Goal: Task Accomplishment & Management: Use online tool/utility

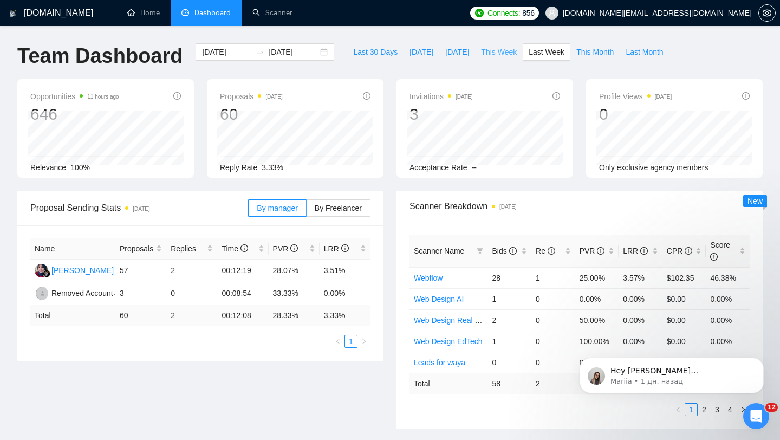
click at [498, 51] on span "This Week" at bounding box center [499, 52] width 36 height 12
type input "[DATE]"
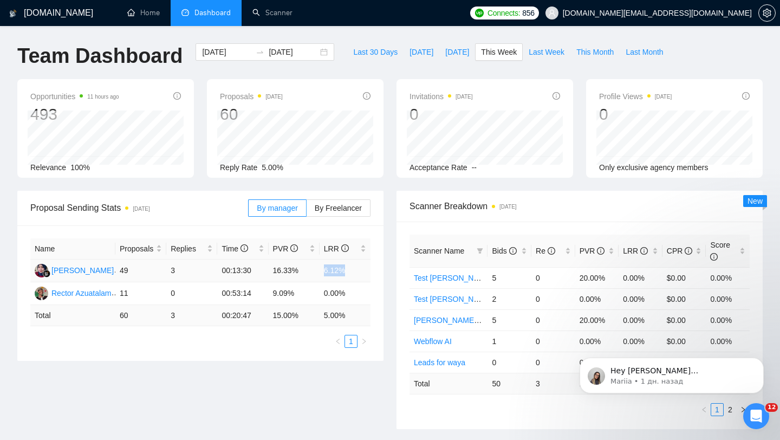
drag, startPoint x: 320, startPoint y: 268, endPoint x: 349, endPoint y: 268, distance: 29.3
click at [349, 268] on td "6.12%" at bounding box center [345, 271] width 51 height 23
click at [370, 295] on td "0.00%" at bounding box center [345, 293] width 51 height 23
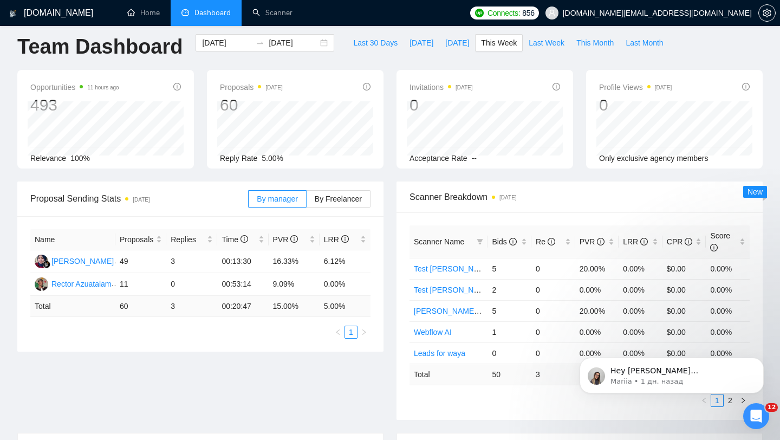
scroll to position [6, 0]
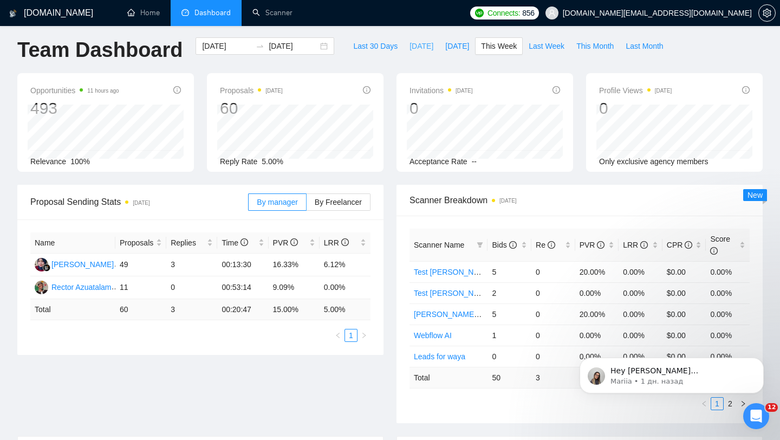
click at [411, 50] on span "[DATE]" at bounding box center [422, 46] width 24 height 12
type input "[DATE]"
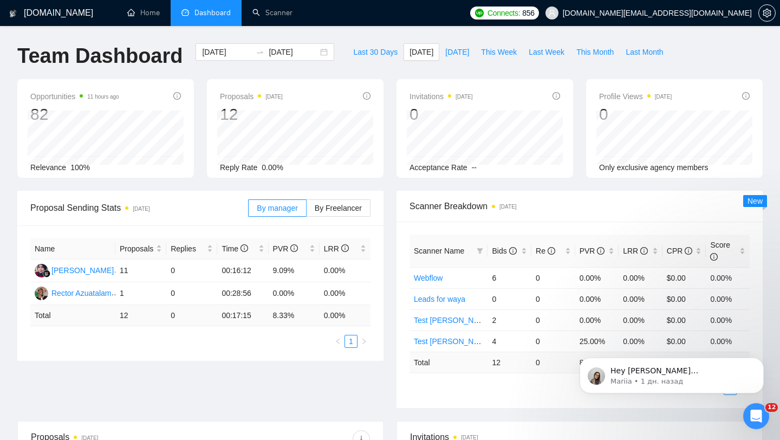
click at [695, 13] on span "[DOMAIN_NAME][EMAIL_ADDRESS][DOMAIN_NAME]" at bounding box center [657, 13] width 189 height 0
click at [385, 309] on div "Proposal Sending Stats [DATE] By manager By Freelancer Name Proposals Replies T…" at bounding box center [200, 276] width 379 height 170
click at [451, 53] on span "[DATE]" at bounding box center [457, 52] width 24 height 12
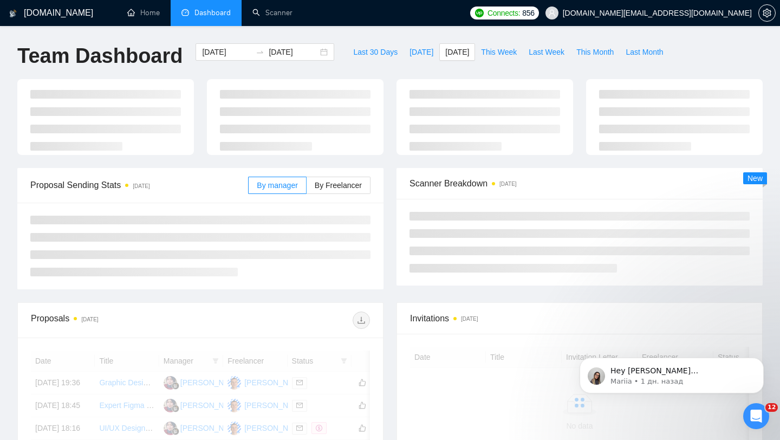
type input "[DATE]"
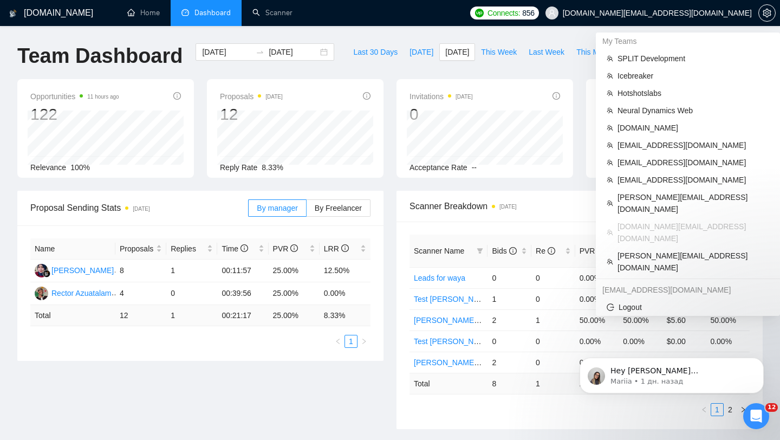
click at [708, 13] on span "[DOMAIN_NAME][EMAIL_ADDRESS][DOMAIN_NAME]" at bounding box center [657, 13] width 189 height 0
click at [651, 160] on span "[EMAIL_ADDRESS][DOMAIN_NAME]" at bounding box center [694, 163] width 152 height 12
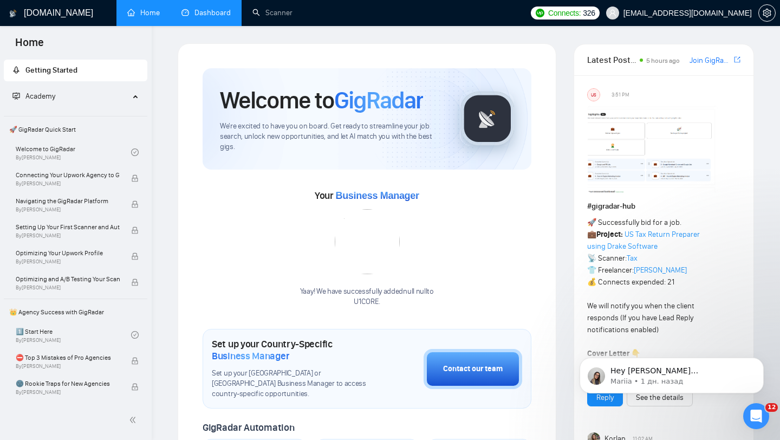
click at [208, 17] on link "Dashboard" at bounding box center [206, 12] width 49 height 9
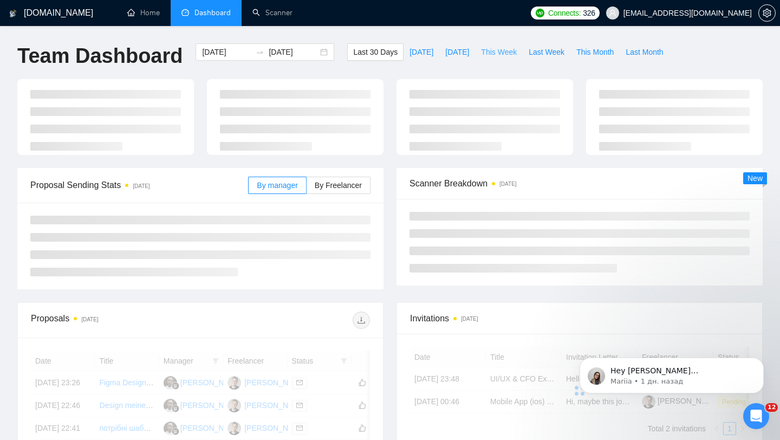
click at [494, 55] on span "This Week" at bounding box center [499, 52] width 36 height 12
type input "[DATE]"
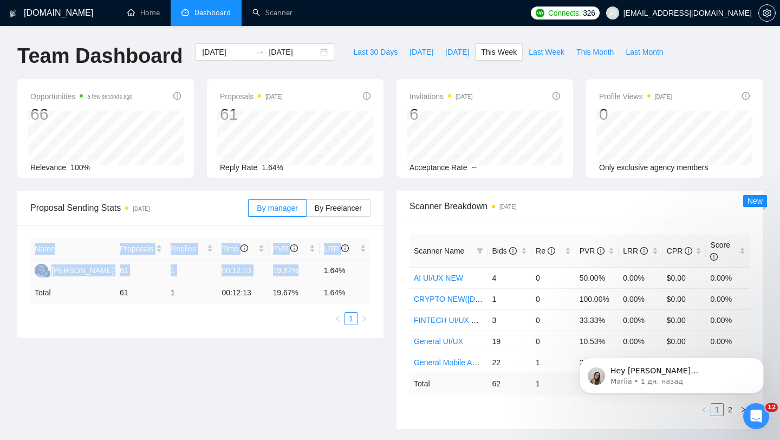
drag, startPoint x: 324, startPoint y: 268, endPoint x: 374, endPoint y: 269, distance: 50.4
click at [374, 269] on div "Name Proposals Replies Time PVR LRR Wahyudin Wahyudin 61 1 00:12:13 19.67% 1.64…" at bounding box center [200, 281] width 366 height 113
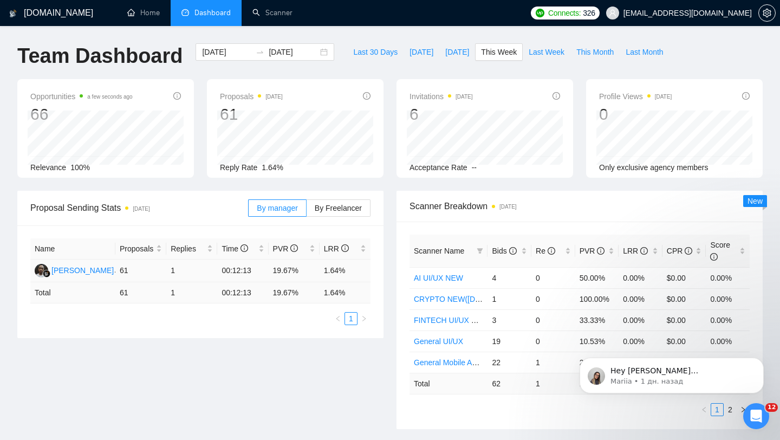
click at [331, 274] on td "1.64%" at bounding box center [345, 271] width 51 height 23
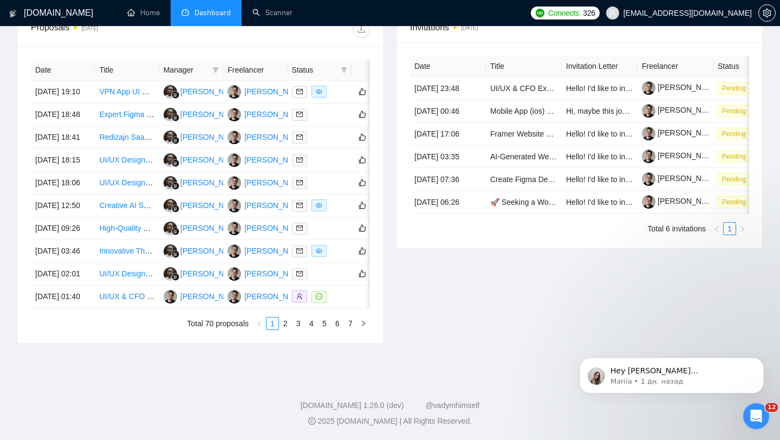
scroll to position [515, 0]
click at [286, 329] on link "2" at bounding box center [286, 324] width 12 height 12
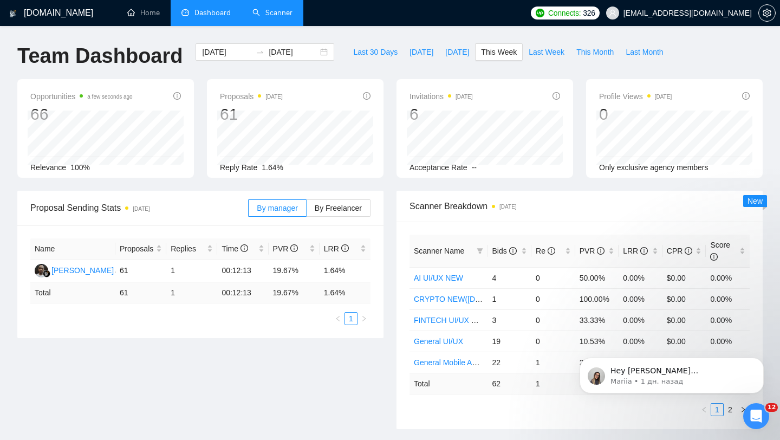
click at [262, 17] on link "Scanner" at bounding box center [272, 12] width 40 height 9
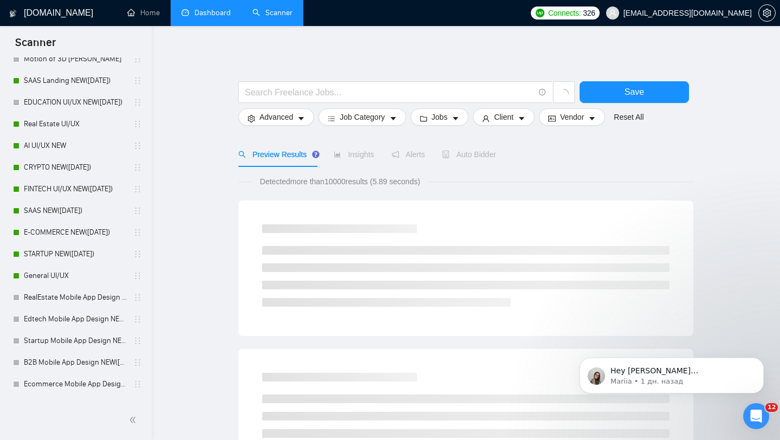
scroll to position [578, 0]
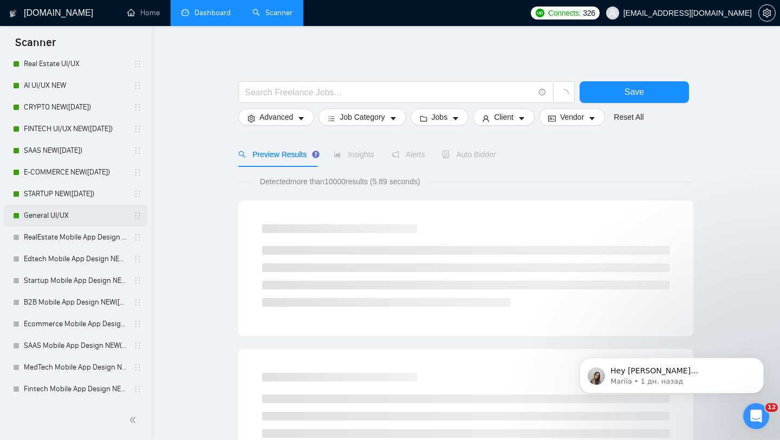
click at [93, 211] on link "General UI/UX" at bounding box center [75, 216] width 103 height 22
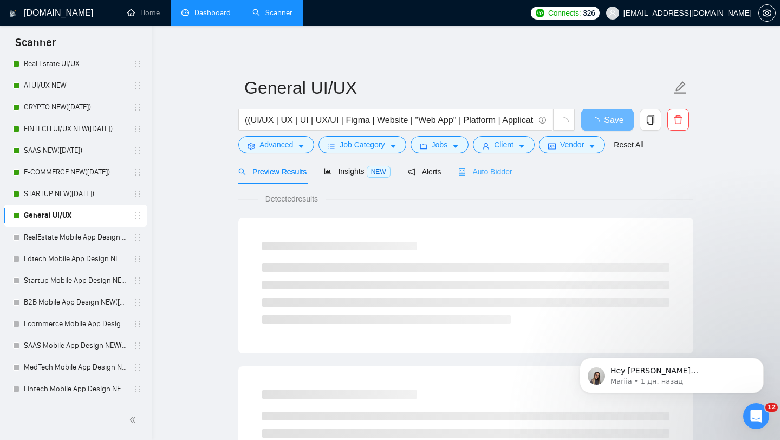
click at [495, 179] on div "Auto Bidder" at bounding box center [485, 171] width 54 height 25
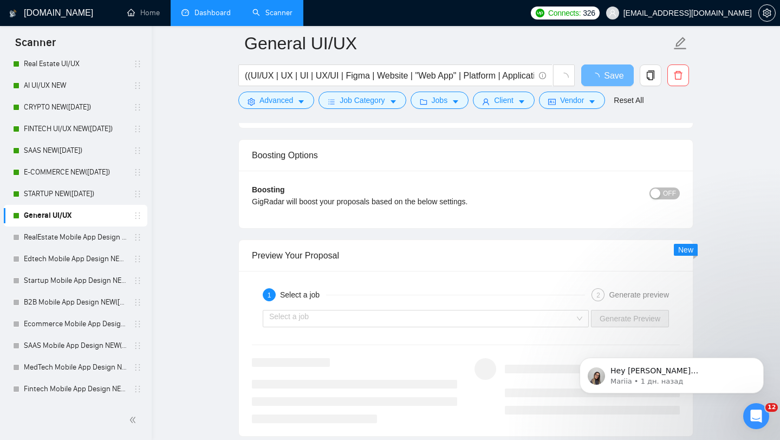
scroll to position [1832, 0]
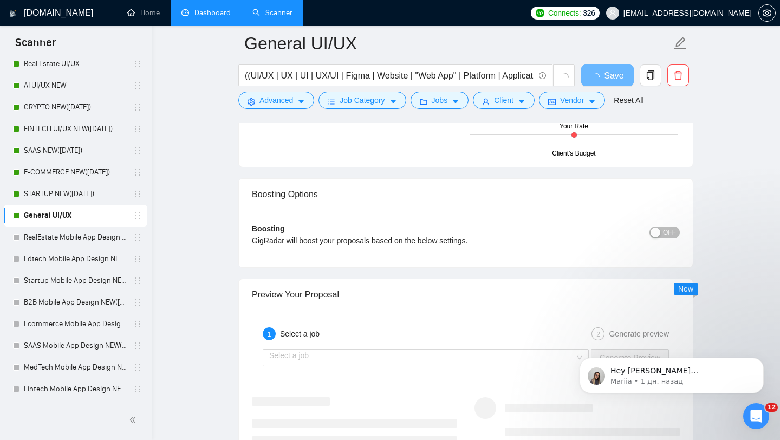
click at [652, 231] on div "button" at bounding box center [656, 233] width 10 height 10
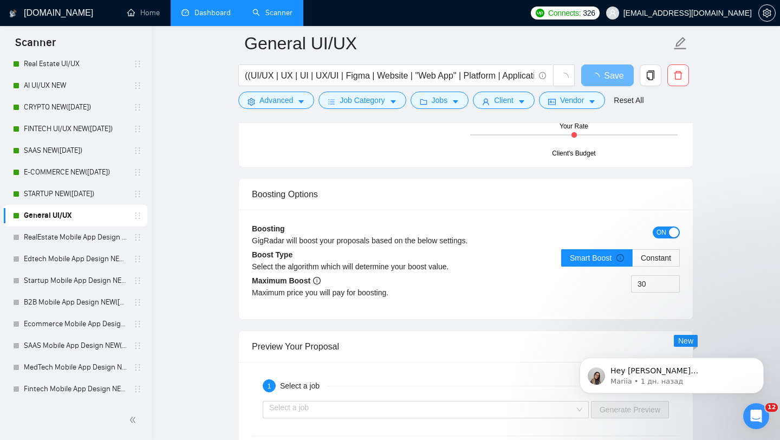
click at [654, 210] on div "Boosting Options" at bounding box center [466, 194] width 428 height 31
click at [654, 287] on div "Boosting Options Boosting GigRadar will boost your proposals based on the below…" at bounding box center [465, 248] width 455 height 141
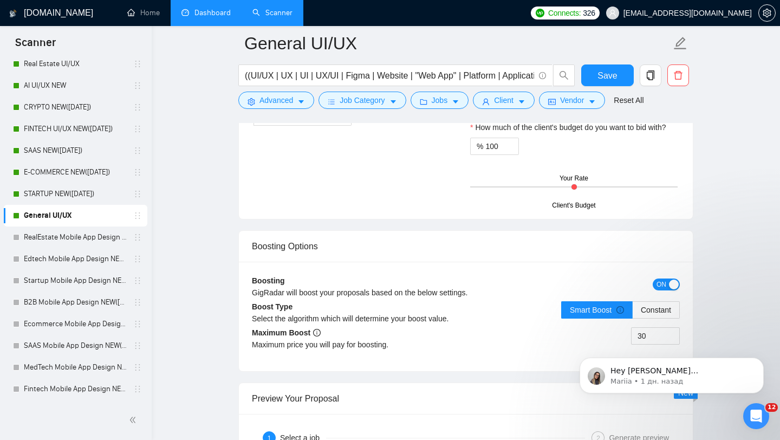
click at [651, 348] on body "Hey [PERSON_NAME][EMAIL_ADDRESS][DOMAIN_NAME], Looks like your Upwork agency Va…" at bounding box center [672, 372] width 208 height 67
click at [643, 352] on body "Hey [PERSON_NAME][EMAIL_ADDRESS][DOMAIN_NAME], Looks like your Upwork agency Va…" at bounding box center [672, 372] width 208 height 67
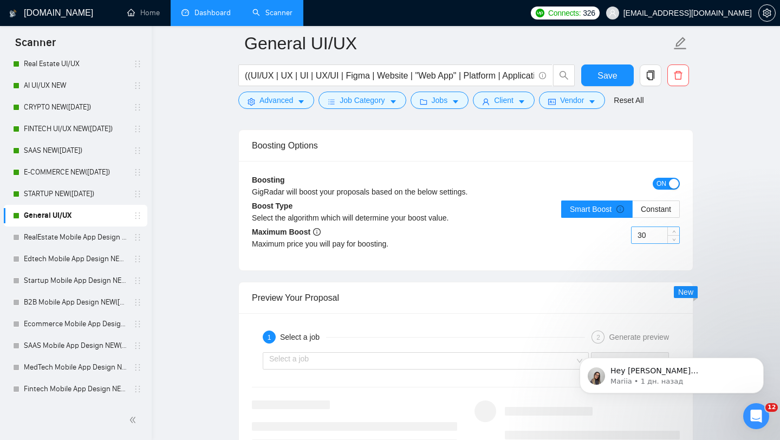
click at [645, 243] on input "30" at bounding box center [656, 235] width 48 height 16
type input "40"
click at [616, 73] on span "Save" at bounding box center [608, 76] width 20 height 14
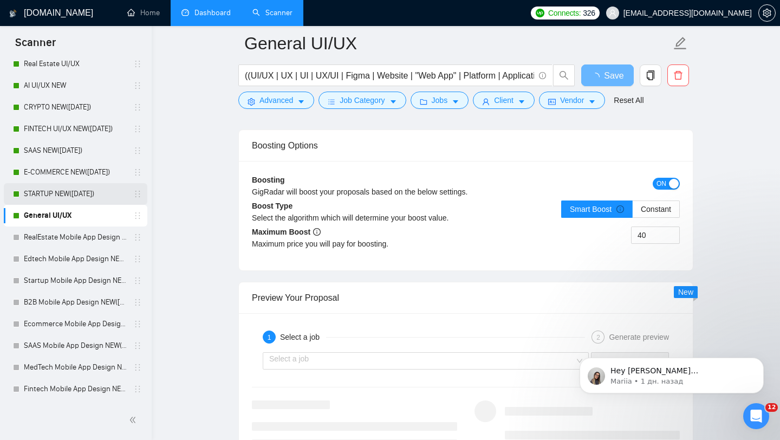
click at [81, 192] on link "STARTUP NEW([DATE])" at bounding box center [75, 194] width 103 height 22
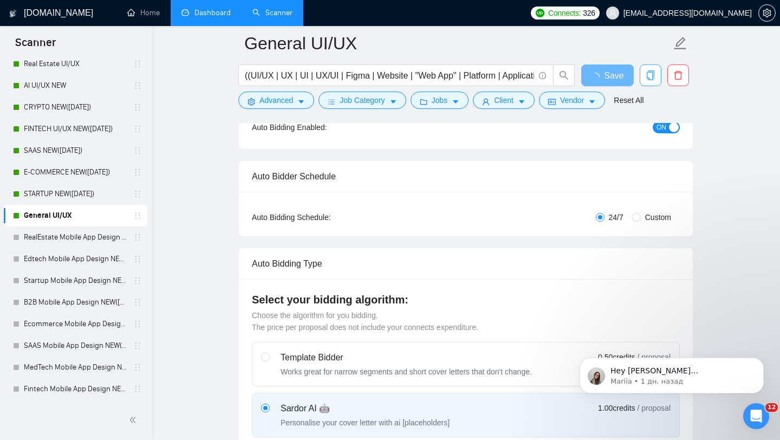
scroll to position [0, 0]
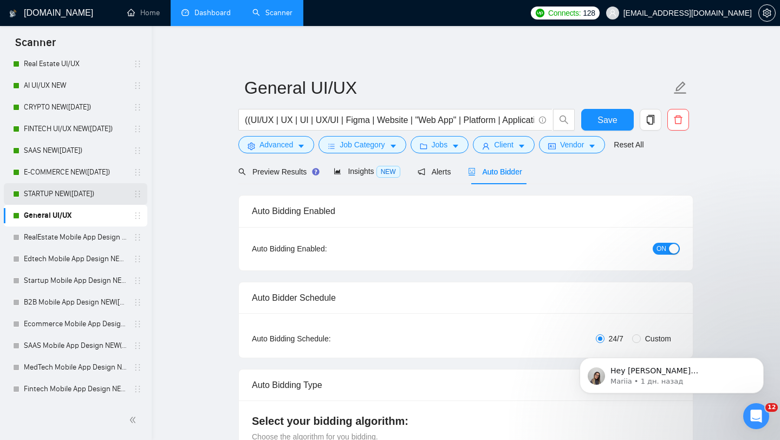
click at [61, 199] on link "STARTUP NEW([DATE])" at bounding box center [75, 194] width 103 height 22
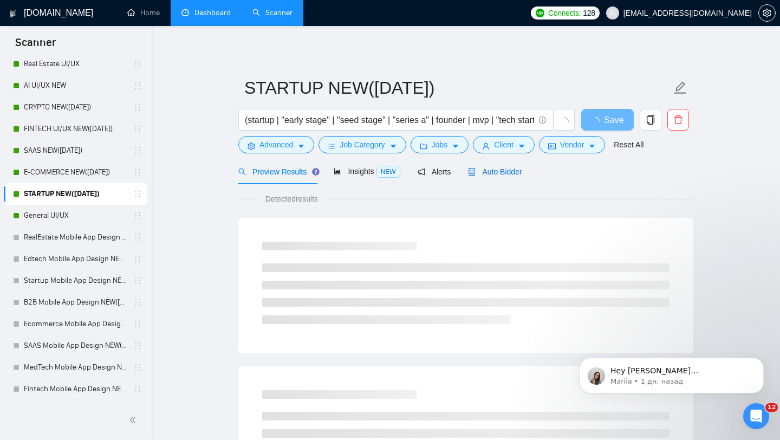
click at [498, 168] on span "Auto Bidder" at bounding box center [495, 171] width 54 height 9
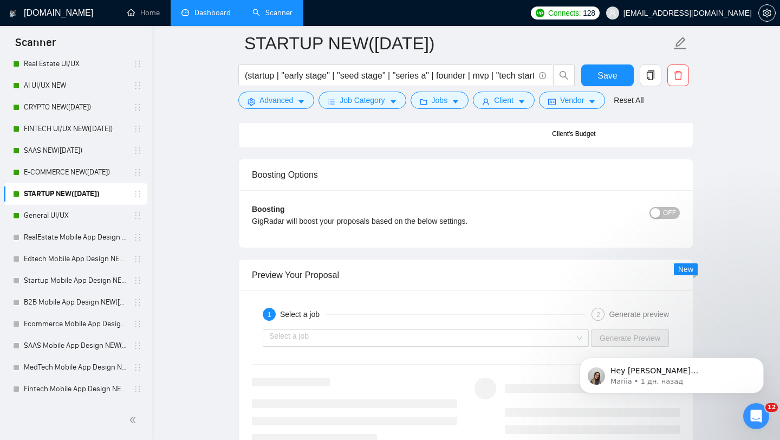
scroll to position [1893, 0]
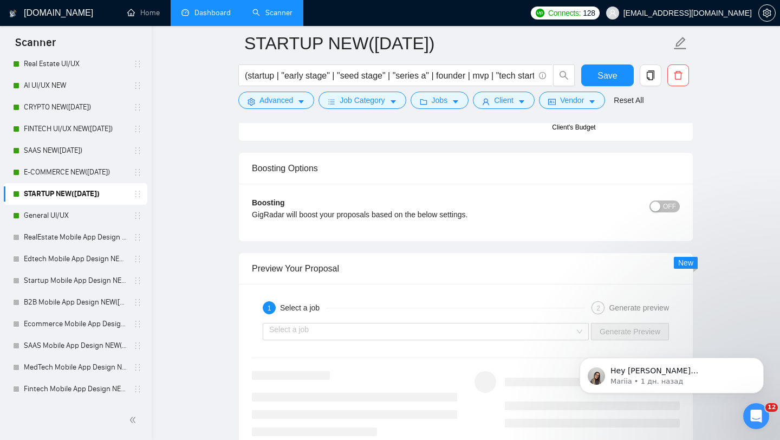
click at [663, 203] on button "OFF" at bounding box center [665, 206] width 30 height 12
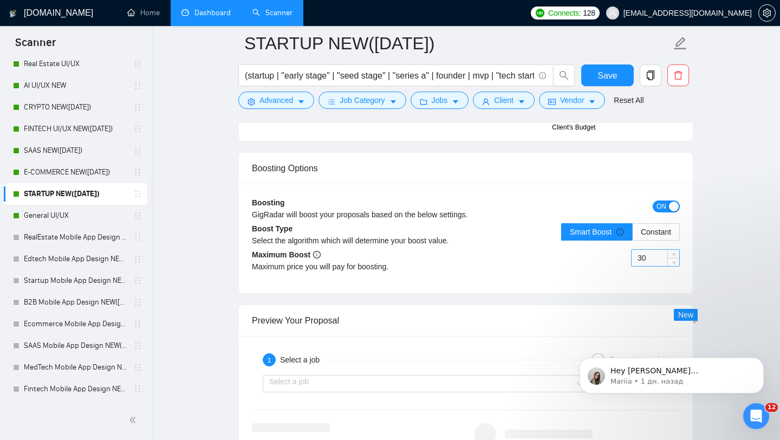
click at [653, 261] on input "30" at bounding box center [656, 258] width 48 height 16
type input "45"
click at [609, 81] on span "Save" at bounding box center [608, 76] width 20 height 14
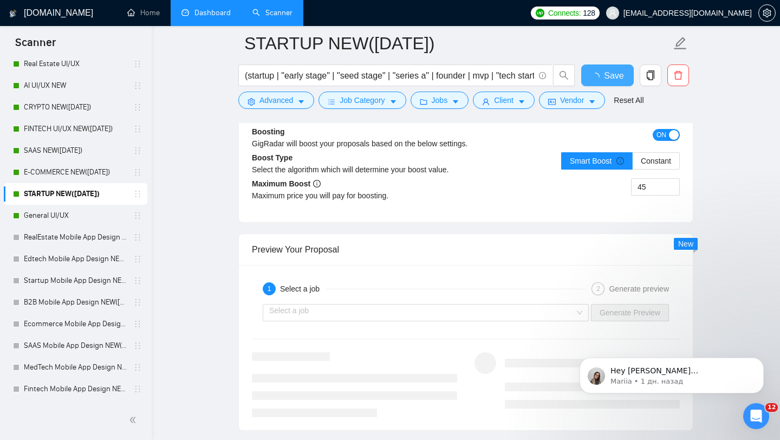
scroll to position [1795, 0]
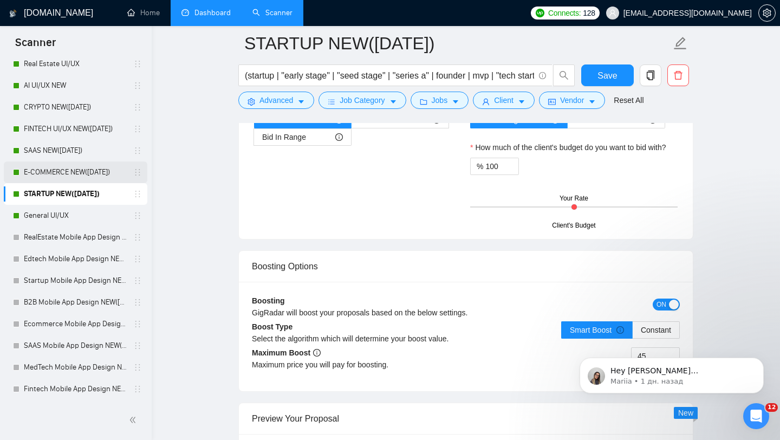
click at [56, 171] on link "E-COMMERCE NEW([DATE])" at bounding box center [75, 172] width 103 height 22
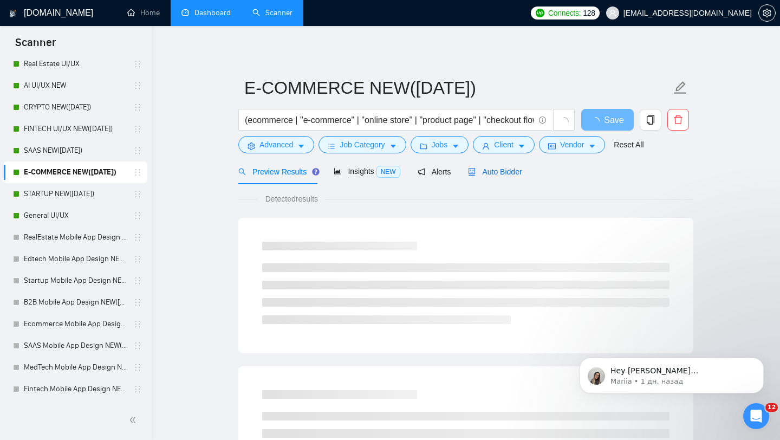
click at [501, 176] on span "Auto Bidder" at bounding box center [495, 171] width 54 height 9
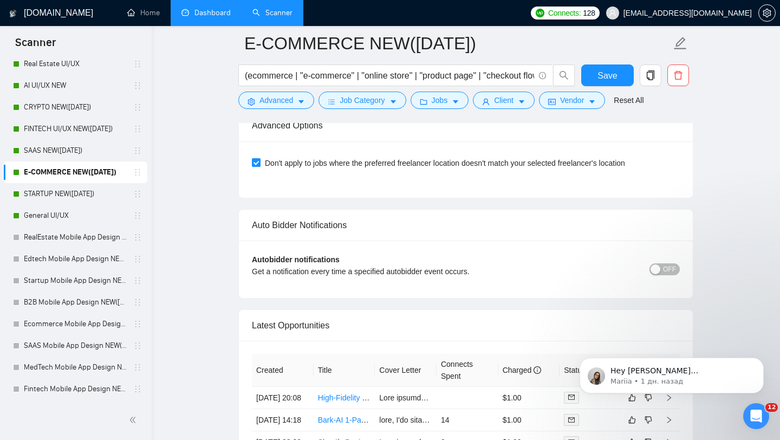
scroll to position [2482, 0]
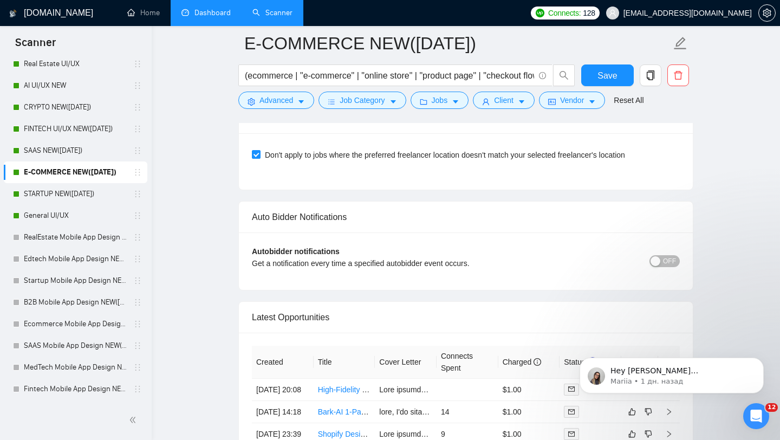
click at [666, 255] on span "OFF" at bounding box center [669, 261] width 13 height 12
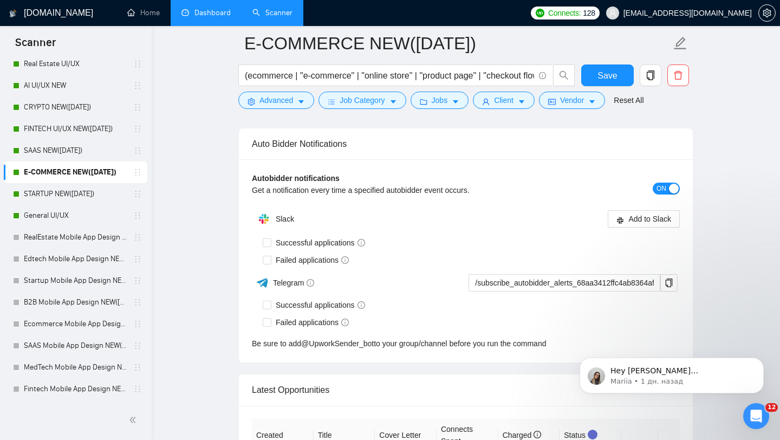
click at [663, 196] on div "Autobidder notifications Get a notification every time a specified autobidder e…" at bounding box center [466, 187] width 428 height 31
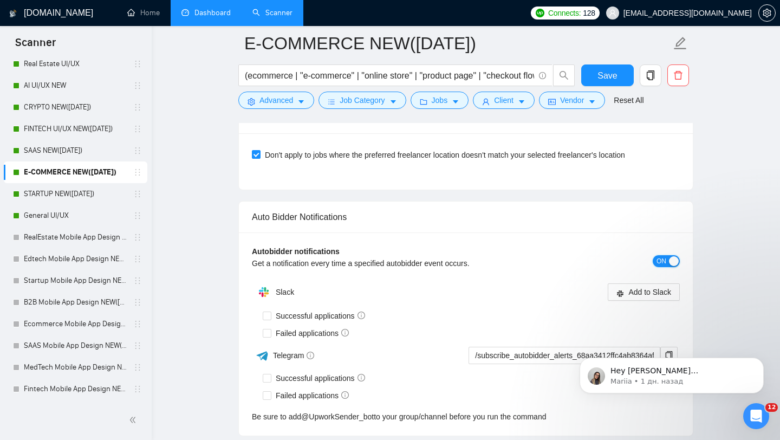
drag, startPoint x: 668, startPoint y: 265, endPoint x: 549, endPoint y: 256, distance: 119.0
click at [668, 265] on button "ON" at bounding box center [666, 261] width 27 height 12
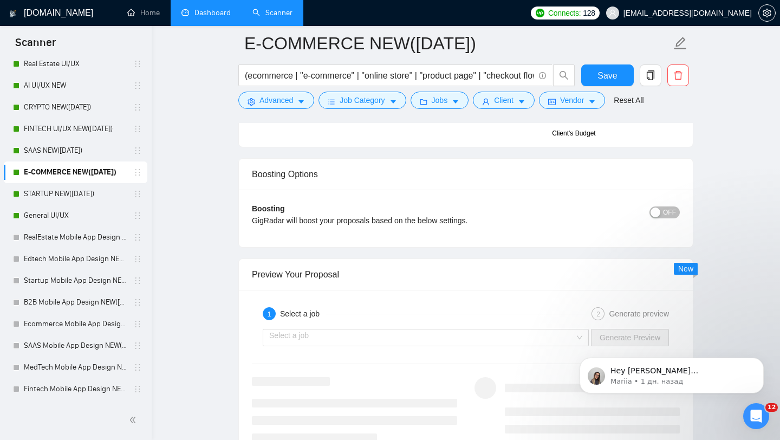
scroll to position [1884, 0]
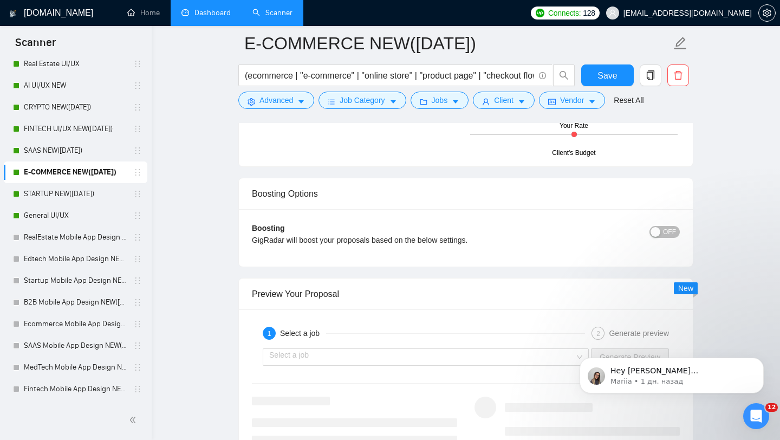
click at [658, 238] on div "OFF" at bounding box center [626, 231] width 107 height 17
click at [665, 228] on span "OFF" at bounding box center [669, 232] width 13 height 12
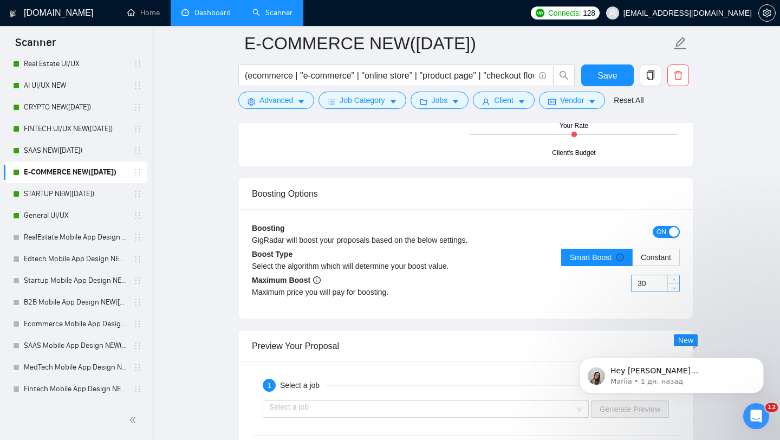
click at [663, 286] on input "30" at bounding box center [656, 283] width 48 height 16
type input "45"
click at [624, 212] on div "Boosting GigRadar will boost your proposals based on the below settings. ON Boo…" at bounding box center [466, 263] width 454 height 109
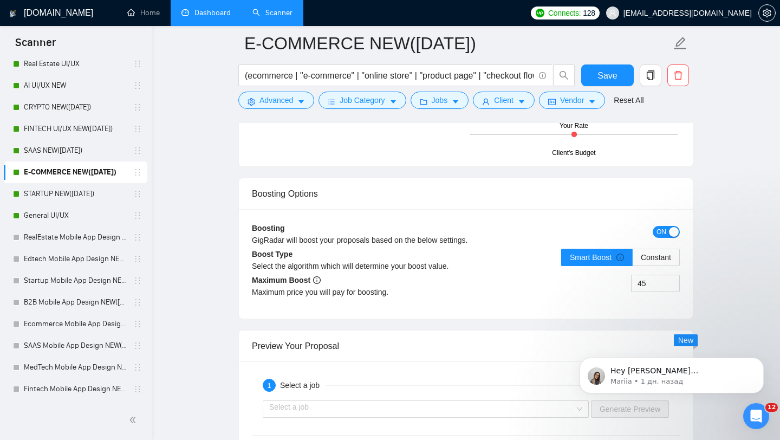
click at [610, 75] on div "Reset all filters" at bounding box center [634, 79] width 59 height 18
click at [594, 76] on button "Save" at bounding box center [607, 75] width 53 height 22
click at [99, 157] on link "SAAS NEW([DATE])" at bounding box center [75, 151] width 103 height 22
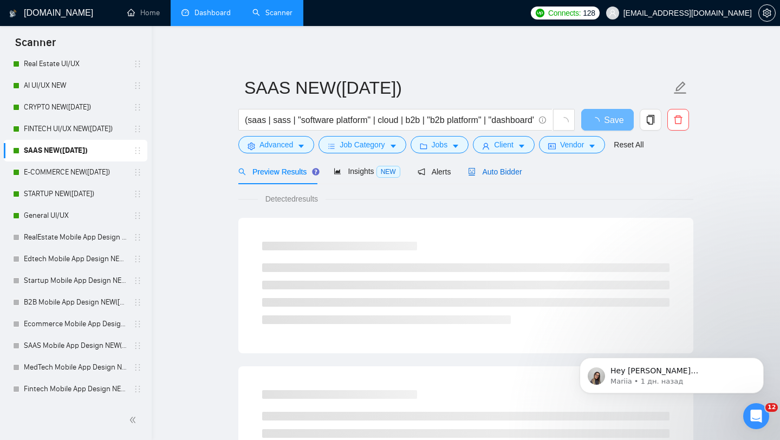
click at [510, 175] on span "Auto Bidder" at bounding box center [495, 171] width 54 height 9
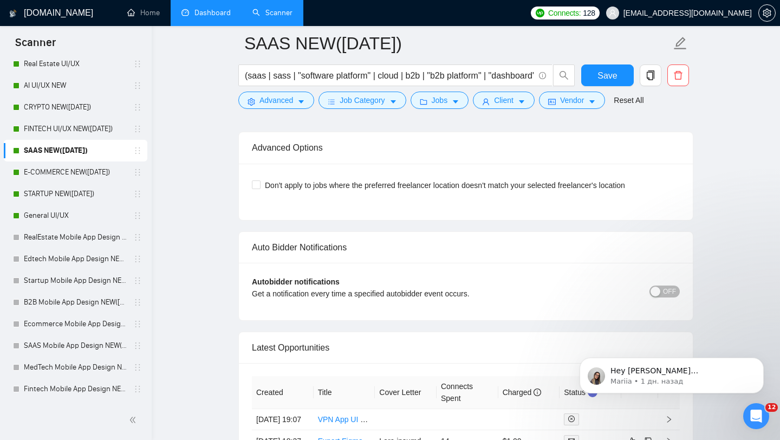
scroll to position [2424, 0]
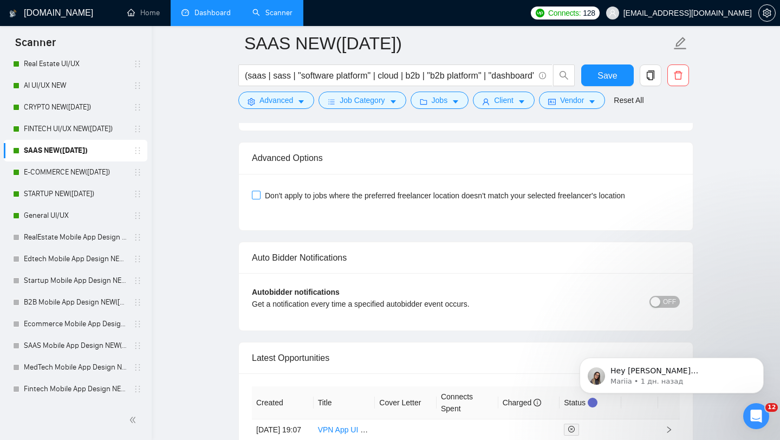
click at [310, 202] on span "Don't apply to jobs where the preferred freelancer location doesn't match your …" at bounding box center [445, 196] width 369 height 12
click at [260, 198] on input "Don't apply to jobs where the preferred freelancer location doesn't match your …" at bounding box center [256, 195] width 8 height 8
checkbox input "true"
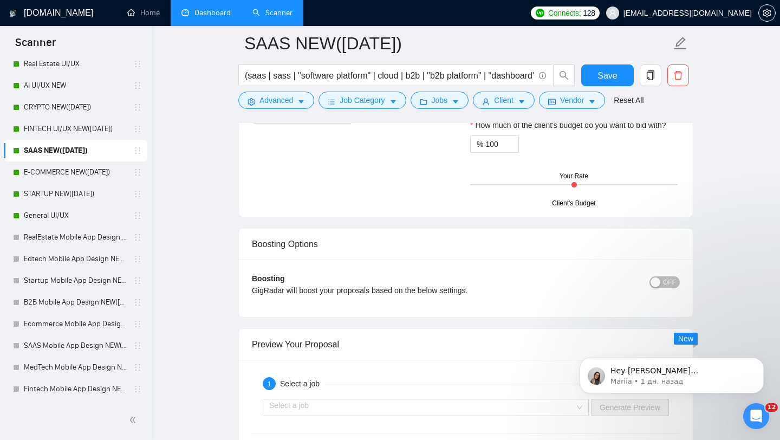
scroll to position [1800, 0]
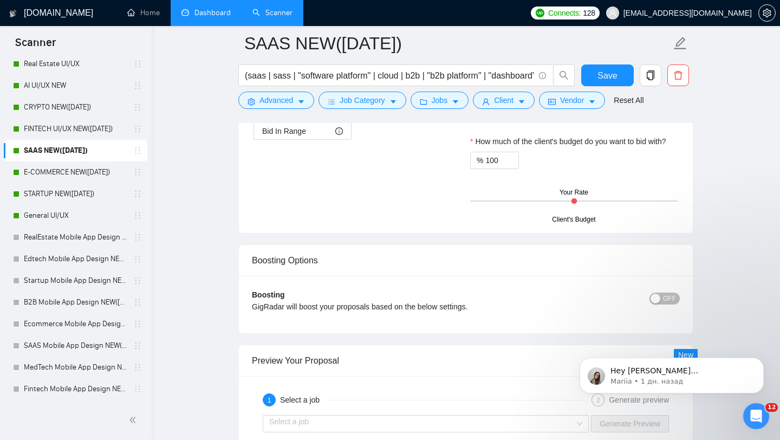
click at [664, 305] on span "OFF" at bounding box center [669, 299] width 13 height 12
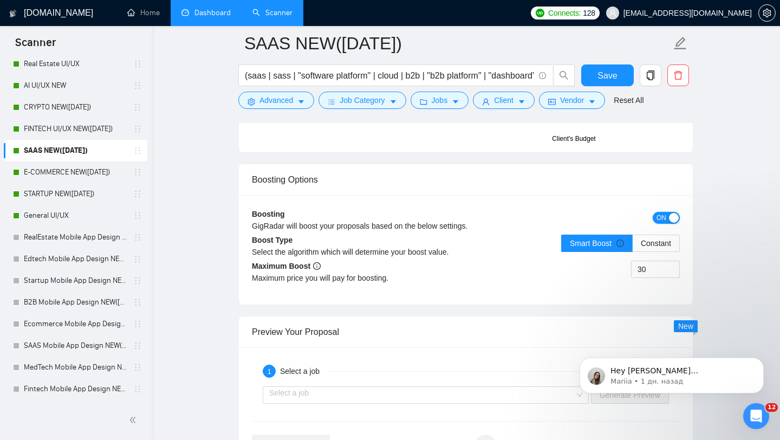
scroll to position [1891, 0]
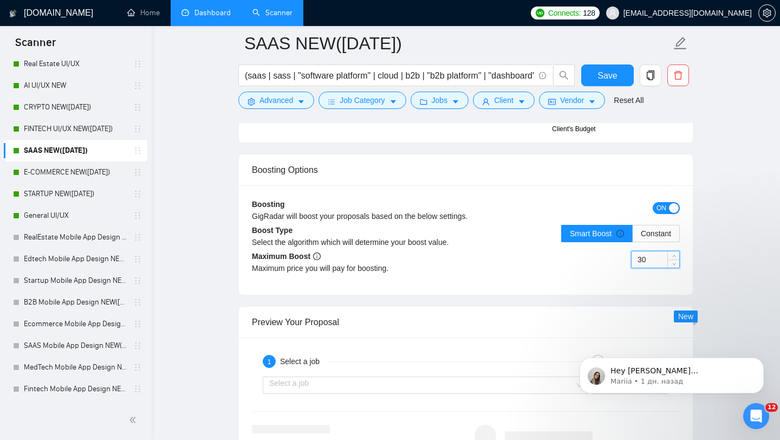
click at [657, 268] on input "30" at bounding box center [656, 259] width 48 height 16
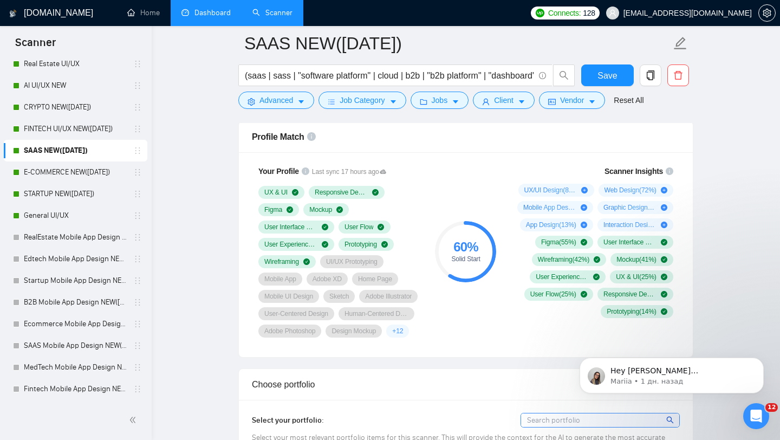
scroll to position [698, 0]
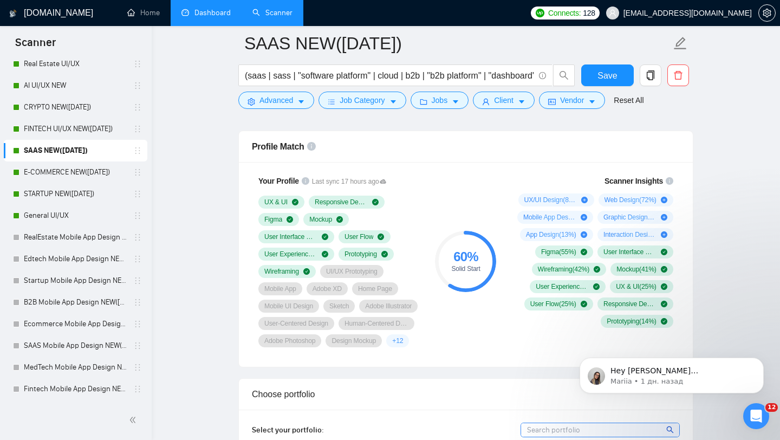
type input "45"
click at [595, 74] on button "Save" at bounding box center [607, 75] width 53 height 22
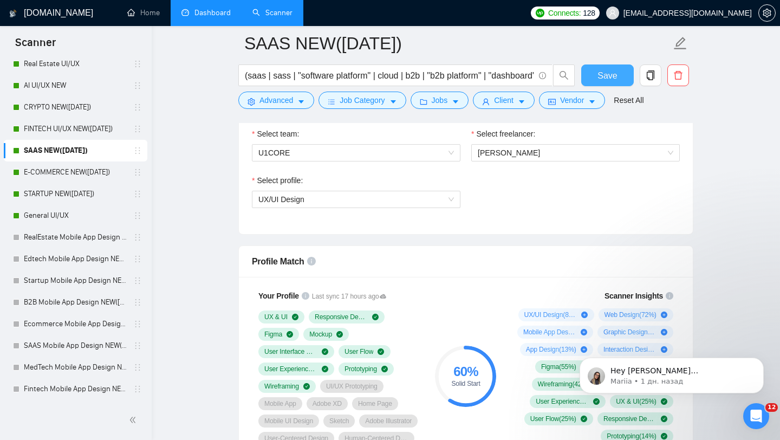
scroll to position [582, 0]
click at [762, 362] on icon "Dismiss notification" at bounding box center [761, 361] width 4 height 4
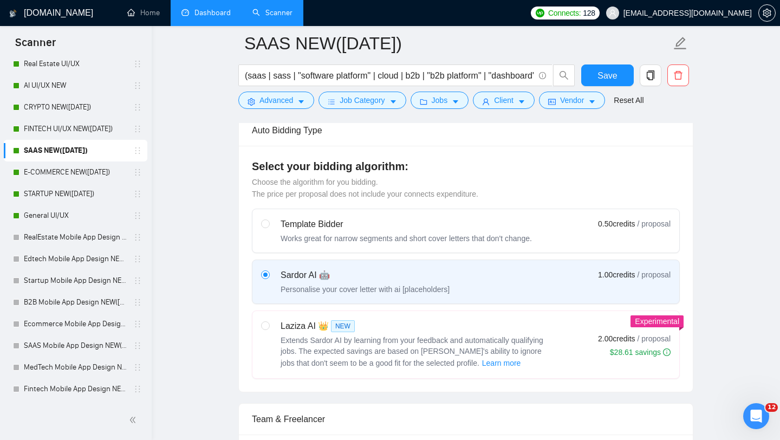
scroll to position [0, 0]
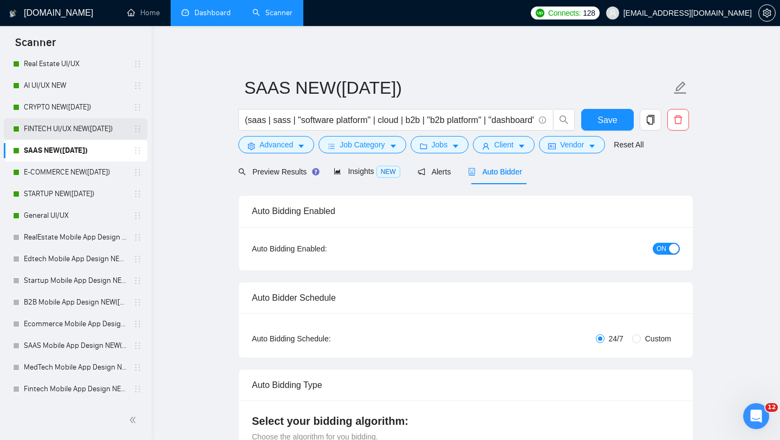
click at [68, 134] on link "FINTECH UI/UX NEW([DATE])" at bounding box center [75, 129] width 103 height 22
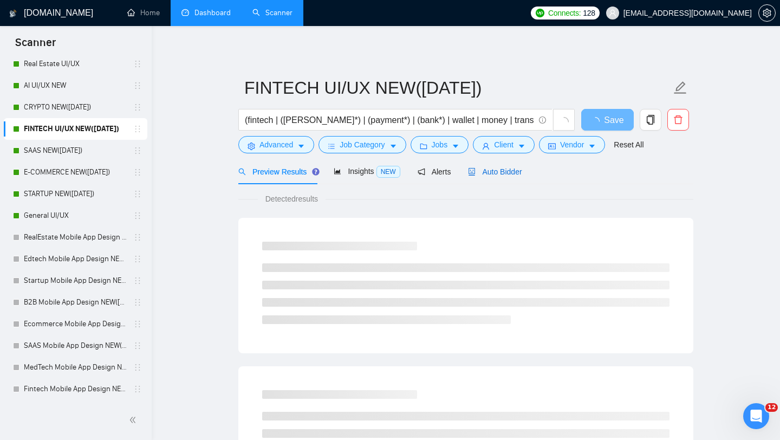
click at [484, 177] on div "Auto Bidder" at bounding box center [495, 172] width 54 height 12
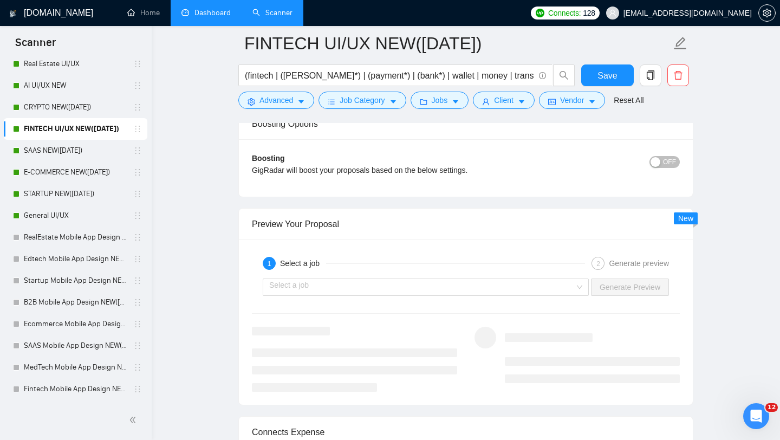
scroll to position [1961, 0]
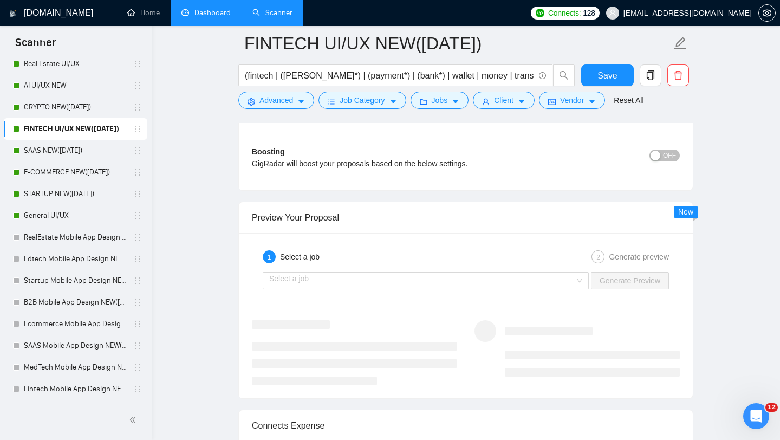
click at [675, 152] on span "OFF" at bounding box center [669, 156] width 13 height 12
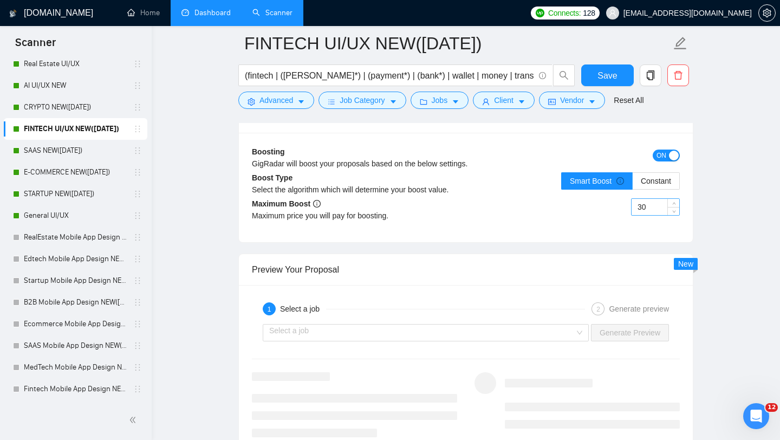
click at [647, 205] on input "30" at bounding box center [656, 207] width 48 height 16
type input "45"
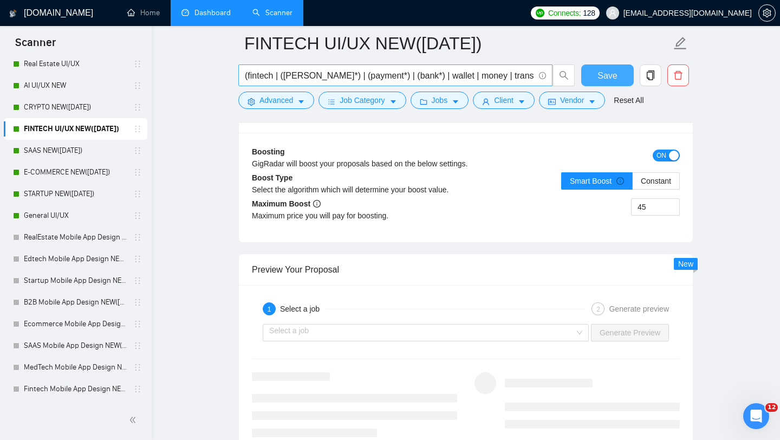
click at [612, 76] on span "Save" at bounding box center [608, 76] width 20 height 14
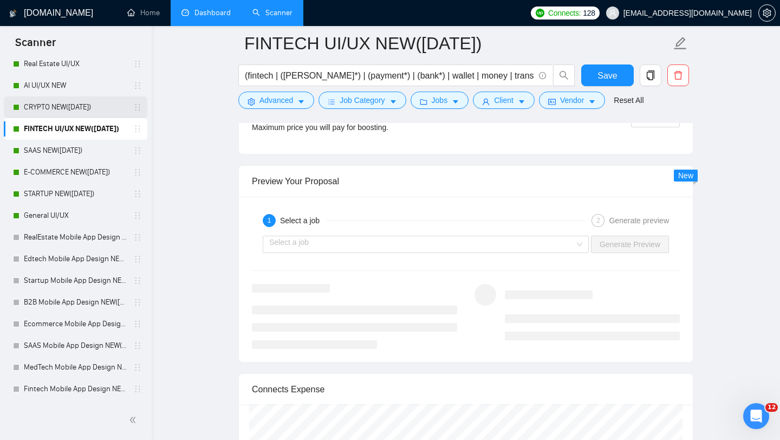
click at [99, 114] on link "CRYPTO NEW([DATE])" at bounding box center [75, 107] width 103 height 22
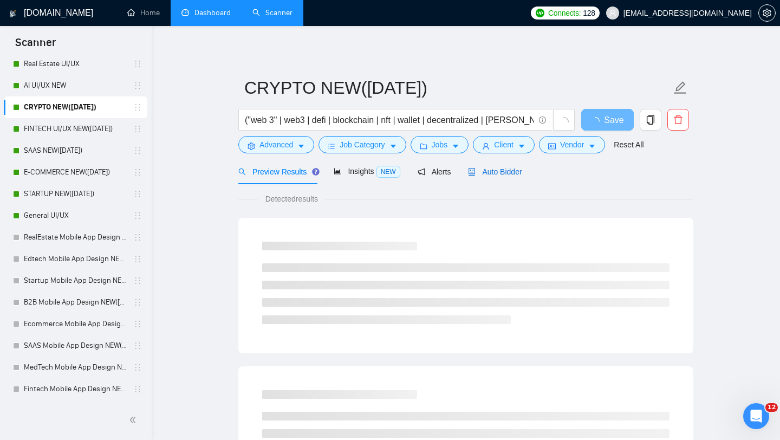
click at [505, 176] on div "Auto Bidder" at bounding box center [495, 172] width 54 height 12
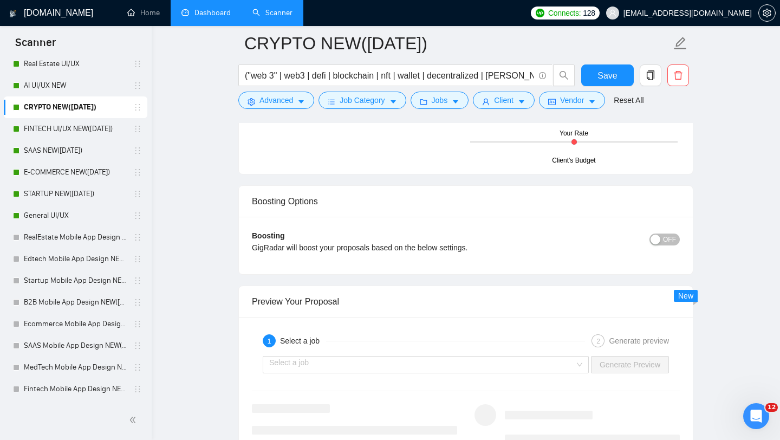
scroll to position [1867, 0]
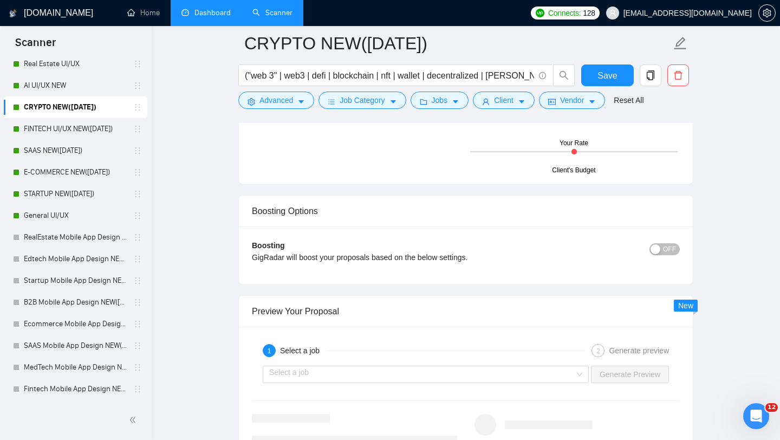
click at [659, 244] on div "button" at bounding box center [656, 249] width 10 height 10
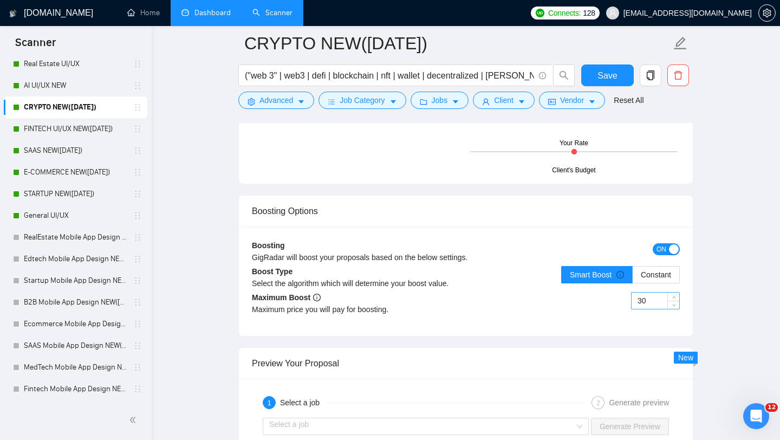
click at [653, 301] on input "30" at bounding box center [656, 301] width 48 height 16
type input "45"
click at [593, 219] on div "Boosting Options" at bounding box center [466, 211] width 428 height 31
click at [611, 83] on button "Save" at bounding box center [607, 75] width 53 height 22
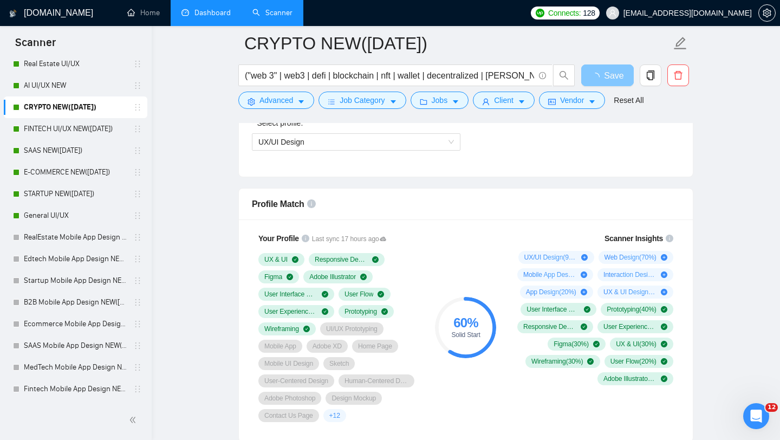
scroll to position [642, 0]
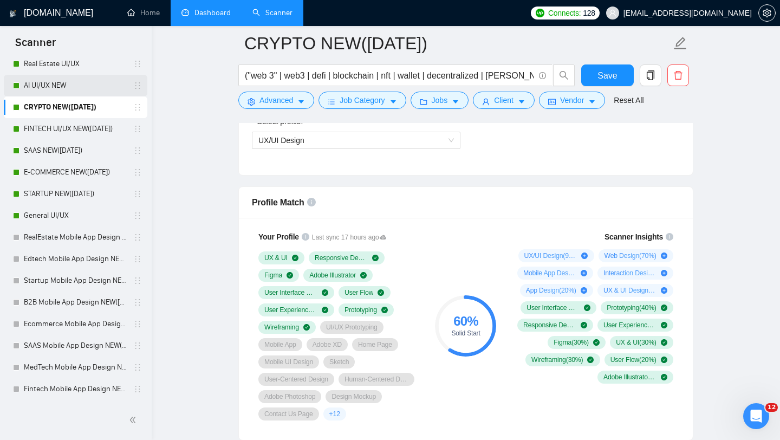
click at [61, 82] on link "AI UI/UX NEW" at bounding box center [75, 86] width 103 height 22
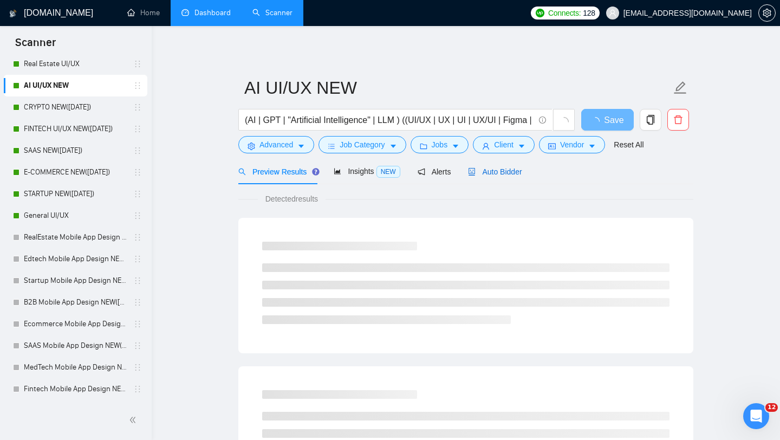
click at [478, 171] on span "Auto Bidder" at bounding box center [495, 171] width 54 height 9
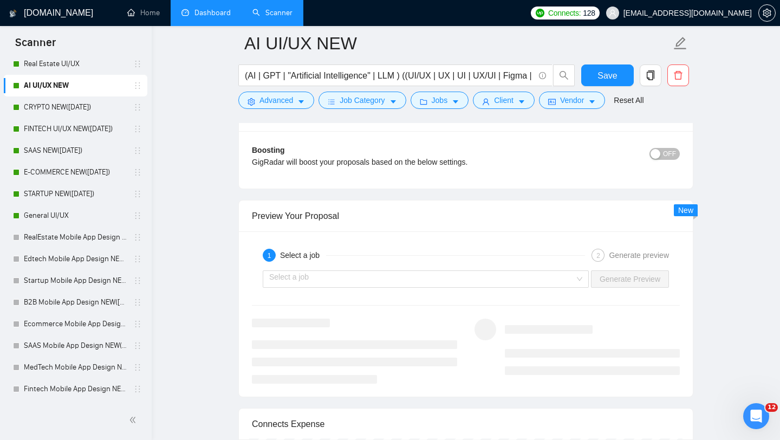
scroll to position [1964, 0]
click at [666, 159] on span "OFF" at bounding box center [669, 153] width 13 height 12
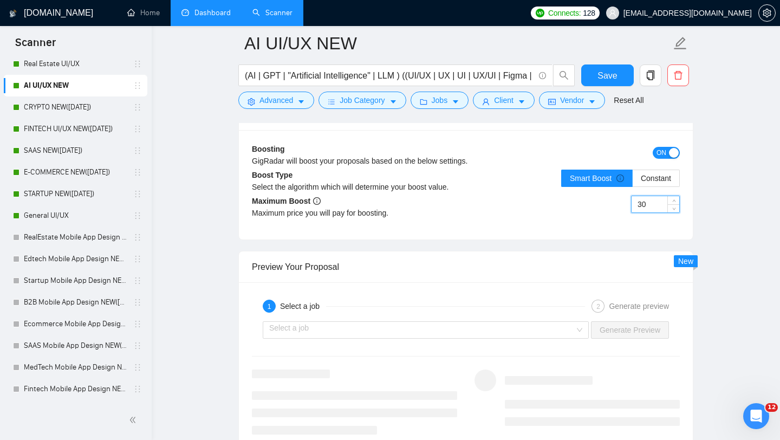
click at [652, 212] on input "30" at bounding box center [656, 204] width 48 height 16
type input "45"
click at [597, 74] on button "Save" at bounding box center [607, 75] width 53 height 22
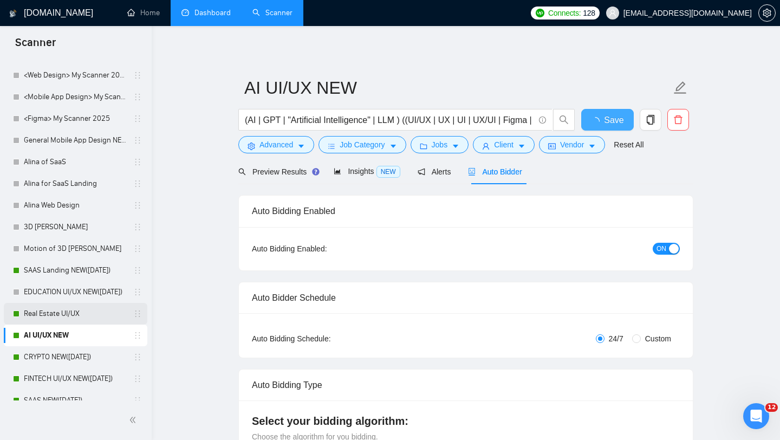
scroll to position [335, 0]
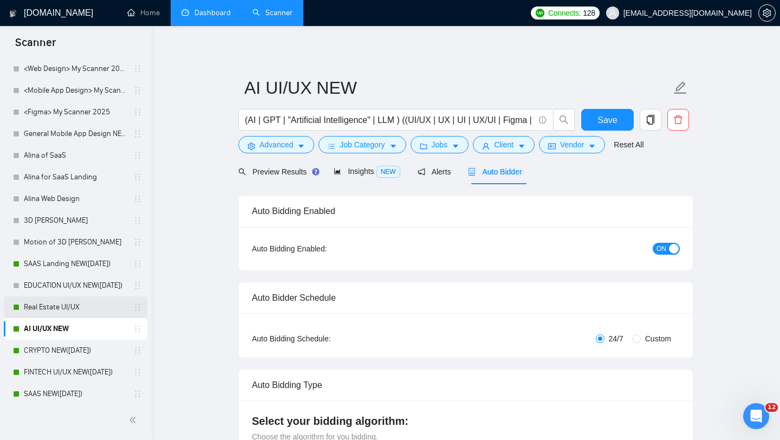
click at [88, 307] on link "Real Estate UI/UX" at bounding box center [75, 307] width 103 height 22
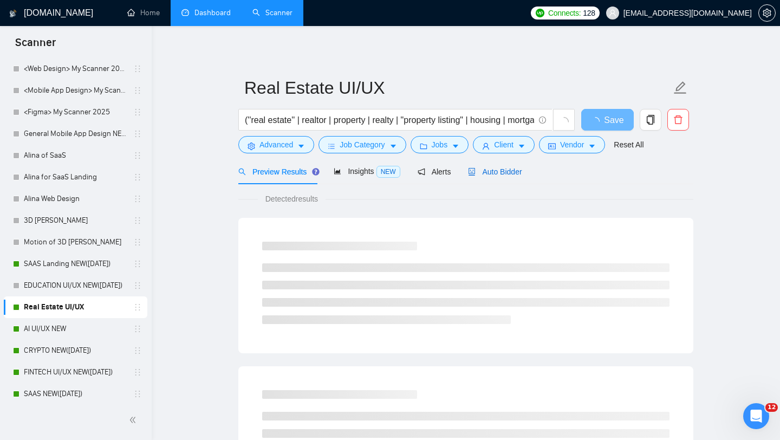
click at [488, 166] on div "Auto Bidder" at bounding box center [495, 172] width 54 height 12
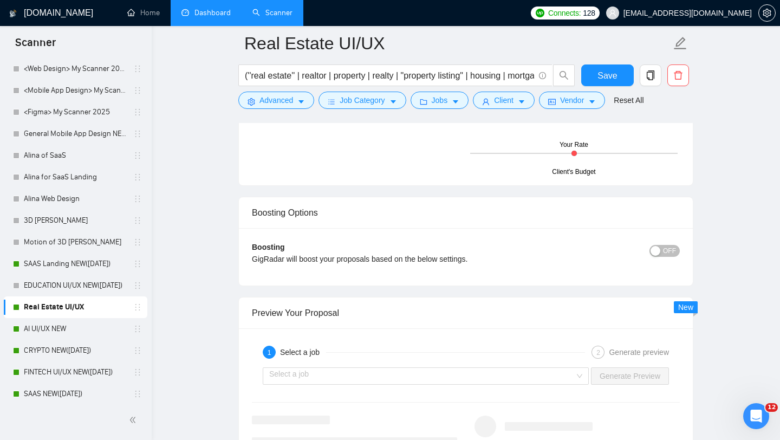
scroll to position [1797, 0]
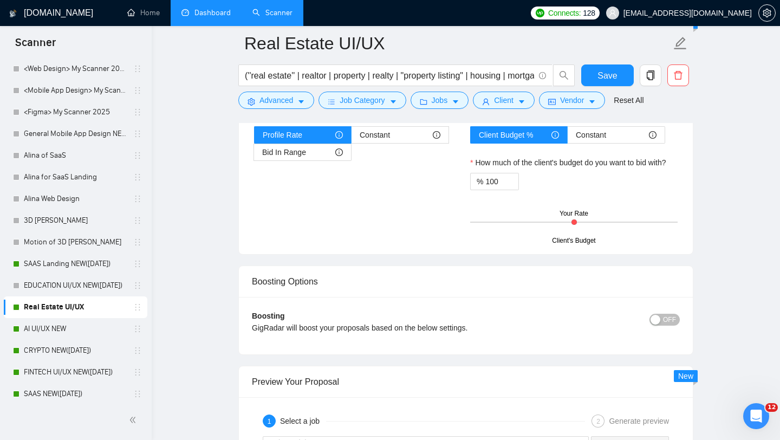
click at [667, 316] on span "OFF" at bounding box center [669, 320] width 13 height 12
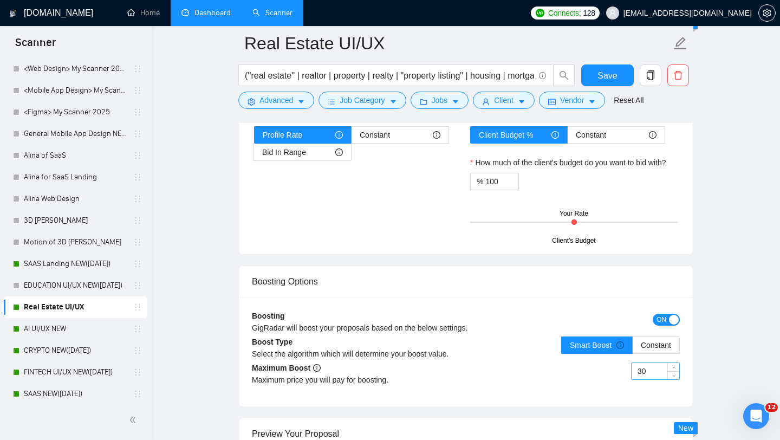
click at [649, 370] on input "30" at bounding box center [656, 371] width 48 height 16
type input "45"
click at [611, 81] on span "Save" at bounding box center [608, 76] width 20 height 14
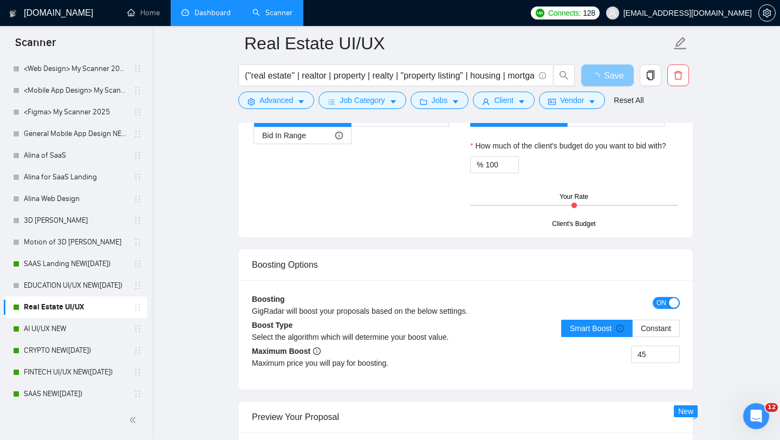
scroll to position [1811, 0]
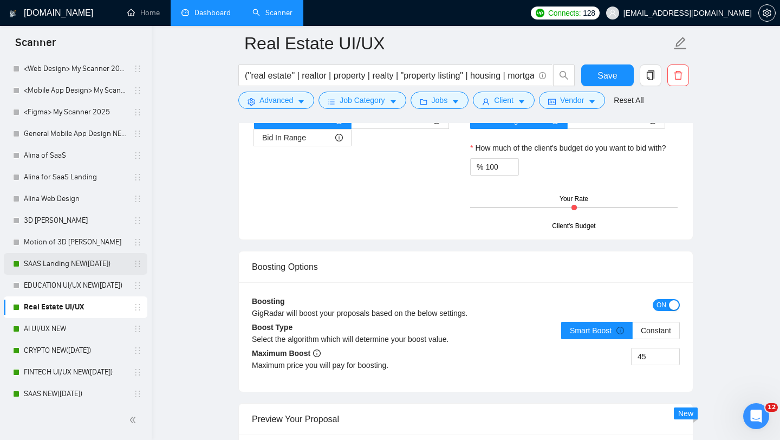
click at [73, 262] on link "SAAS Landing NEW([DATE])" at bounding box center [75, 264] width 103 height 22
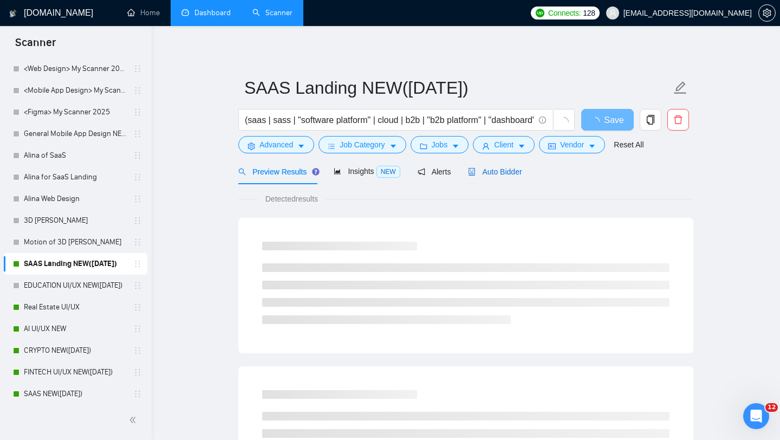
click at [509, 172] on span "Auto Bidder" at bounding box center [495, 171] width 54 height 9
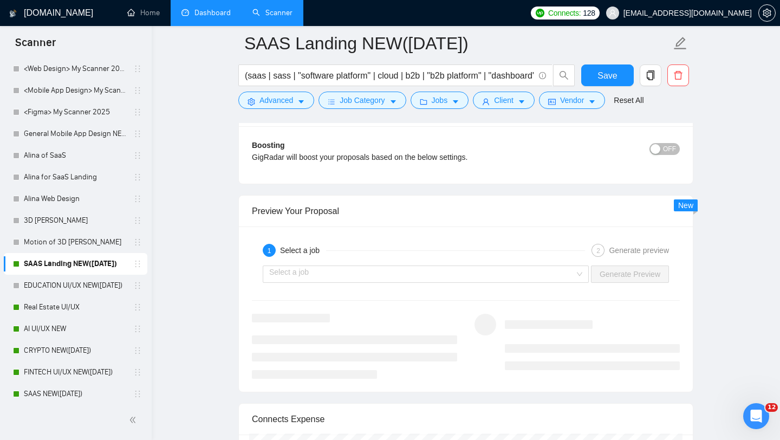
scroll to position [1960, 0]
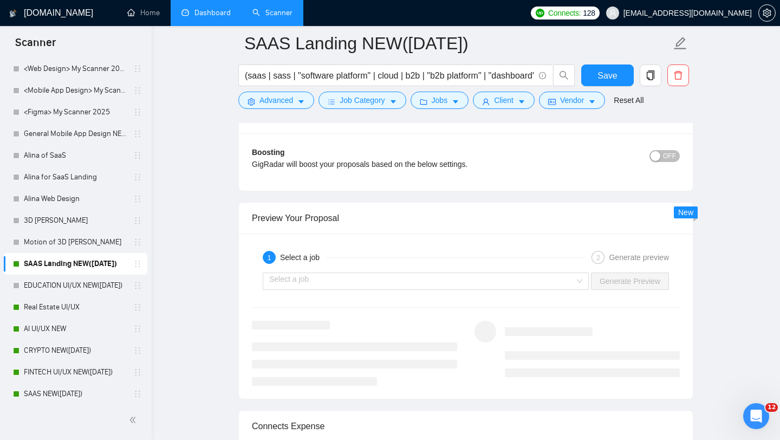
click at [669, 154] on span "OFF" at bounding box center [669, 156] width 13 height 12
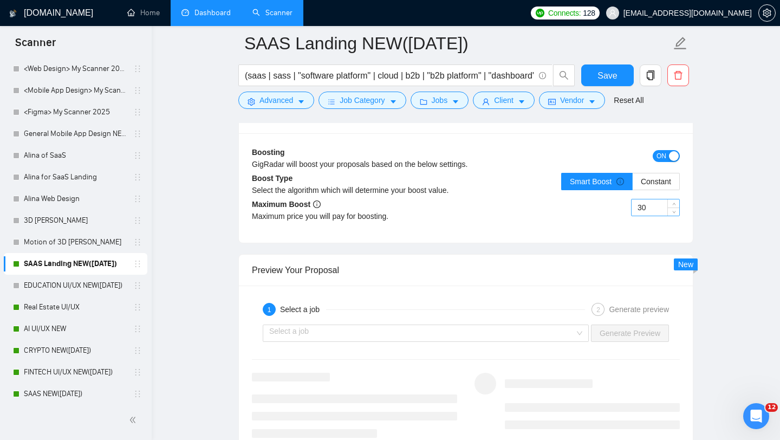
click at [642, 208] on input "30" at bounding box center [656, 207] width 48 height 16
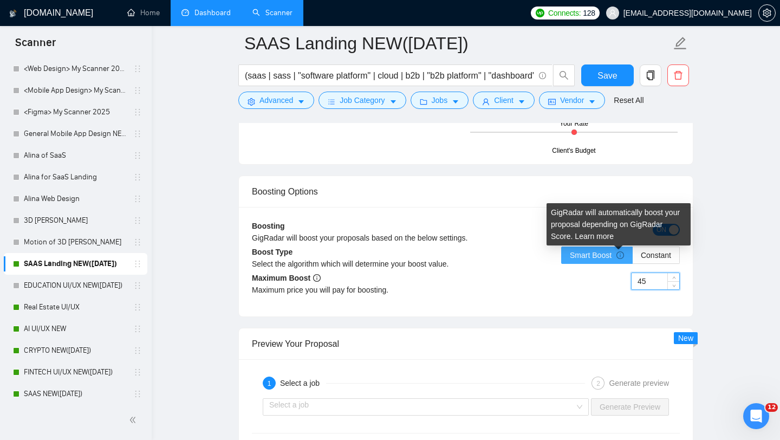
scroll to position [1882, 0]
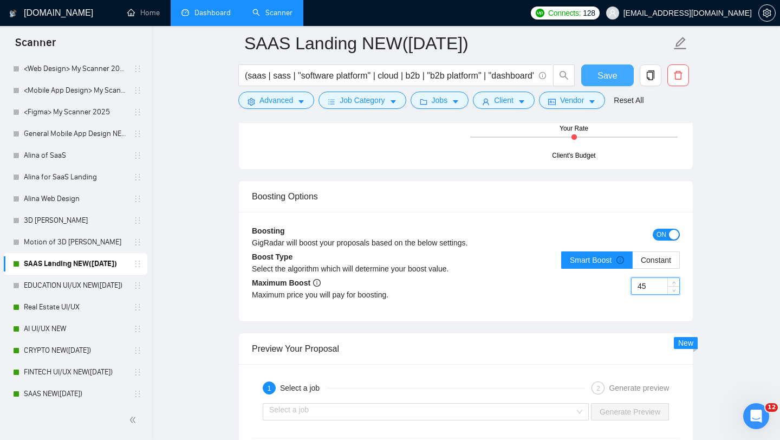
type input "45"
click at [614, 77] on span "Save" at bounding box center [608, 76] width 20 height 14
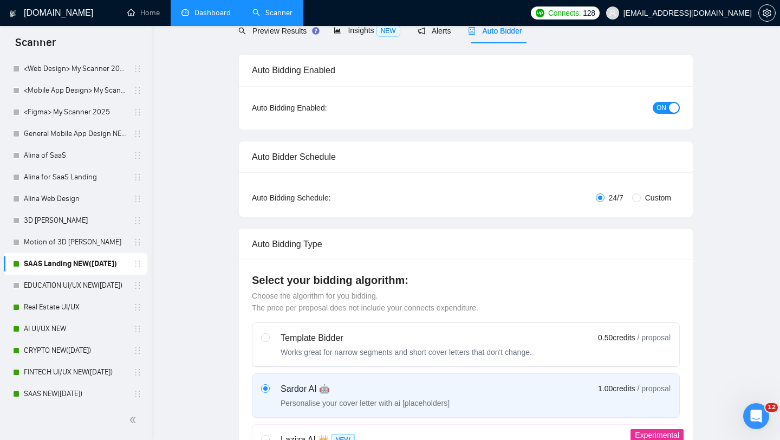
scroll to position [0, 0]
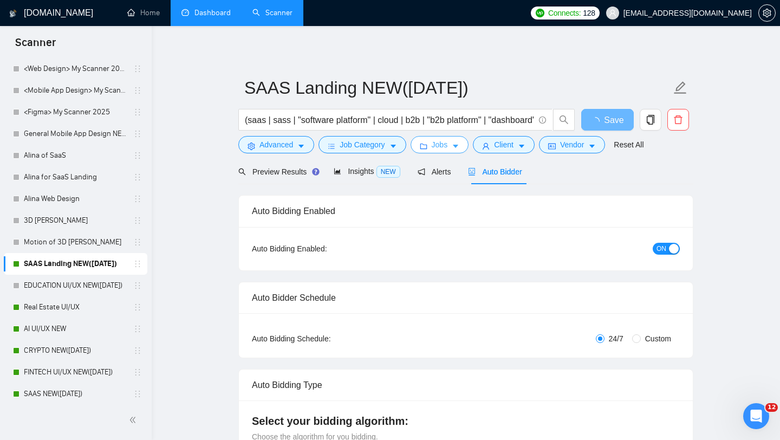
click at [455, 147] on button "Jobs" at bounding box center [440, 144] width 59 height 17
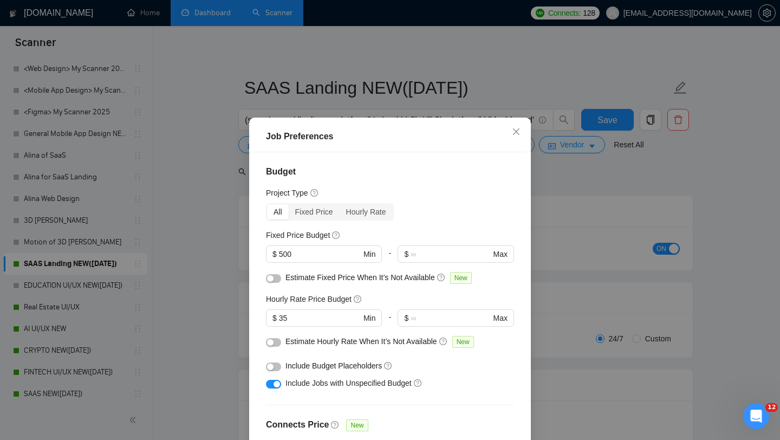
click at [571, 210] on div "Job Preferences Budget Project Type All Fixed Price Hourly Rate Fixed Price Bud…" at bounding box center [390, 220] width 780 height 440
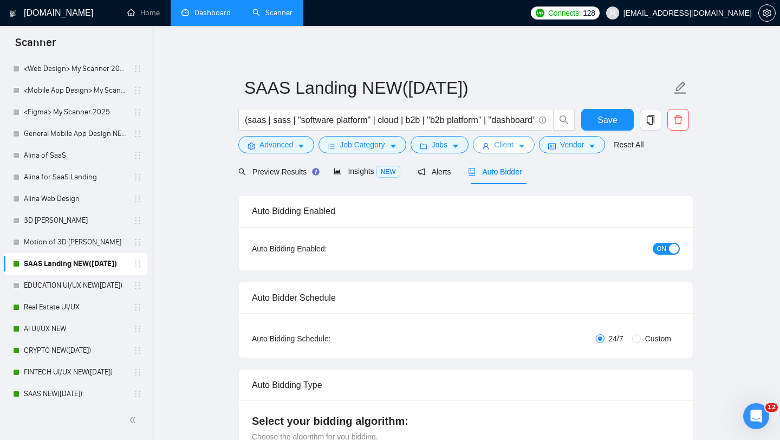
click at [508, 141] on span "Client" at bounding box center [504, 145] width 20 height 12
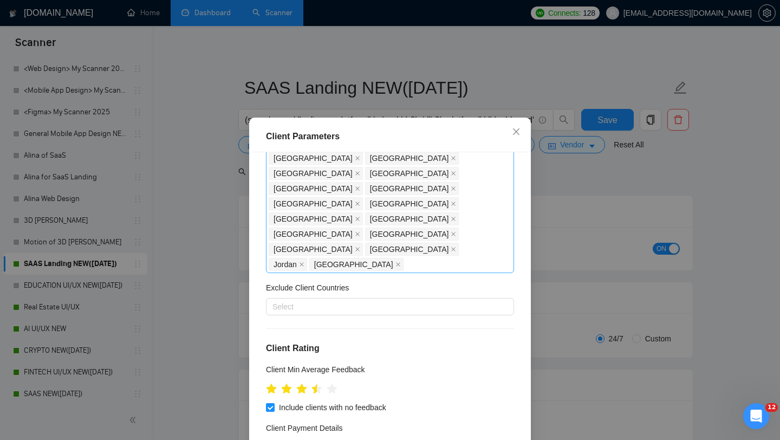
scroll to position [625, 0]
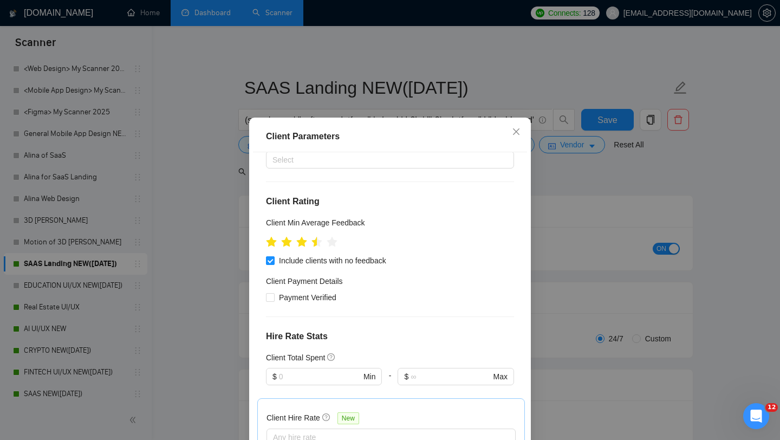
type input "14"
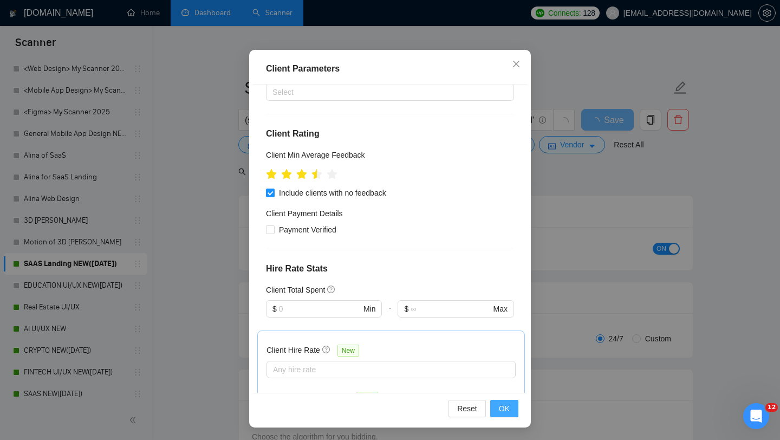
click at [498, 404] on button "OK" at bounding box center [504, 408] width 28 height 17
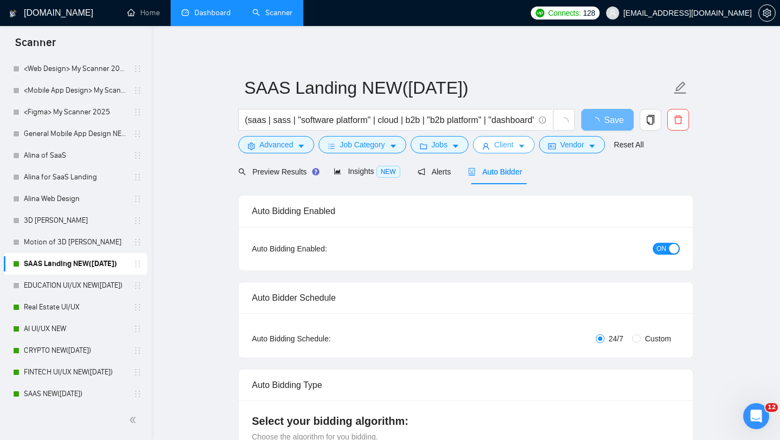
scroll to position [0, 0]
drag, startPoint x: 595, startPoint y: 118, endPoint x: 423, endPoint y: 127, distance: 172.5
click at [595, 118] on button "Save" at bounding box center [607, 120] width 53 height 22
click at [80, 309] on link "Real Estate UI/UX" at bounding box center [75, 307] width 103 height 22
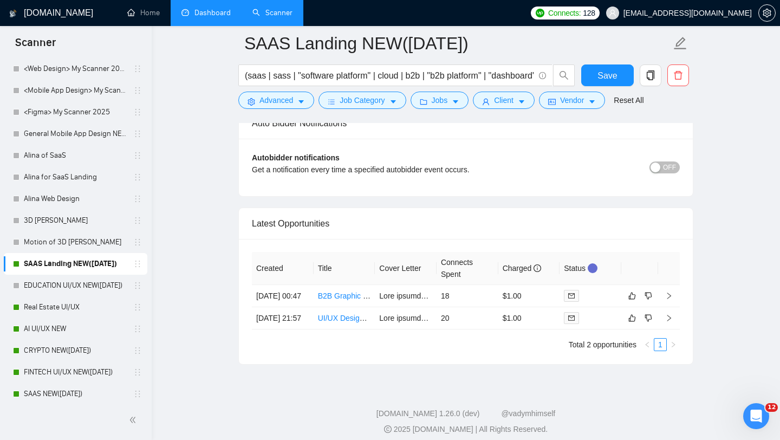
scroll to position [2657, 0]
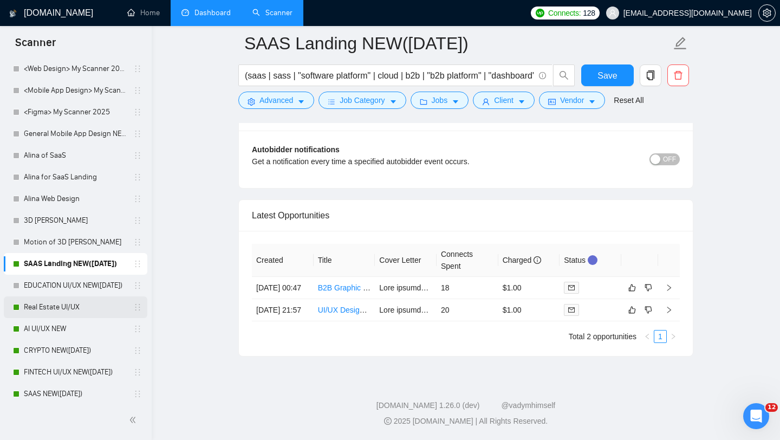
click at [87, 302] on link "Real Estate UI/UX" at bounding box center [75, 307] width 103 height 22
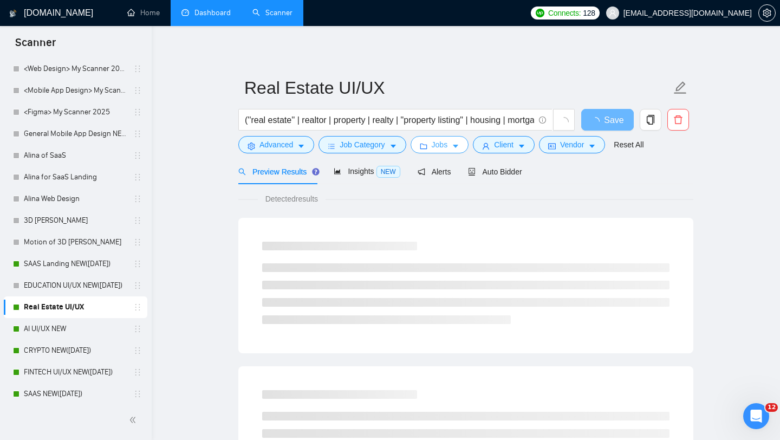
click at [456, 149] on icon "caret-down" at bounding box center [456, 146] width 8 height 8
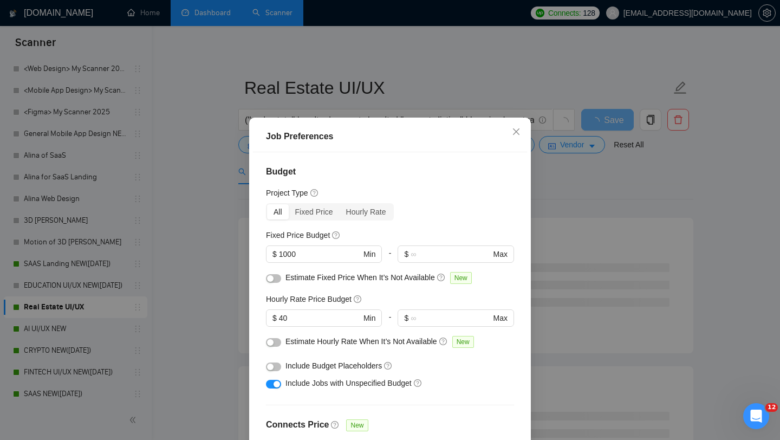
click at [679, 171] on div "Job Preferences Budget Project Type All Fixed Price Hourly Rate Fixed Price Bud…" at bounding box center [390, 220] width 780 height 440
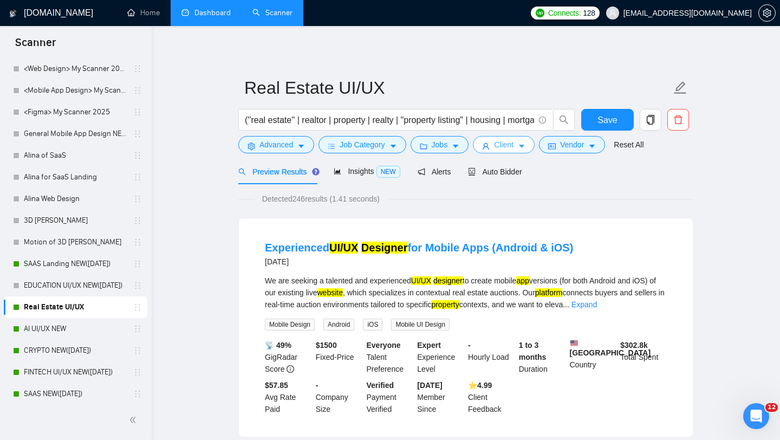
click at [511, 145] on span "Client" at bounding box center [504, 145] width 20 height 12
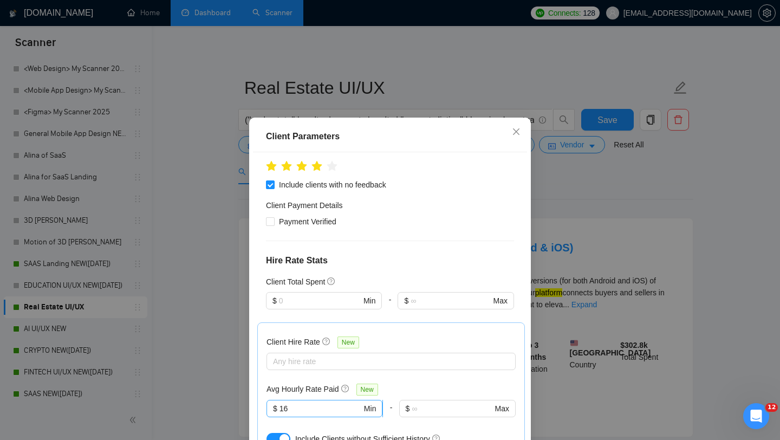
click at [314, 403] on input "16" at bounding box center [321, 409] width 82 height 12
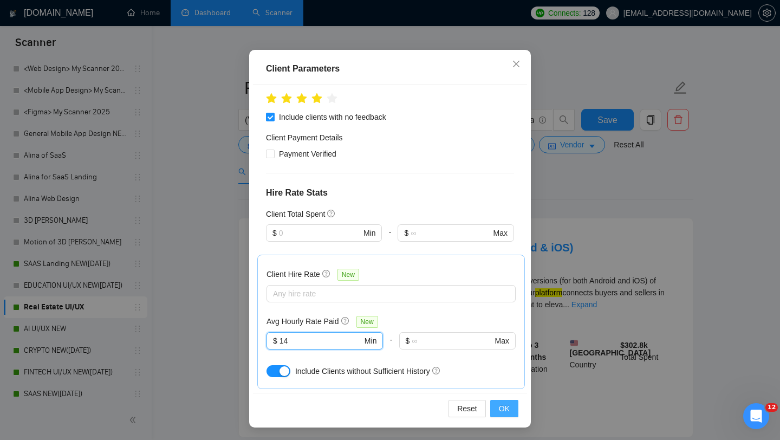
type input "14"
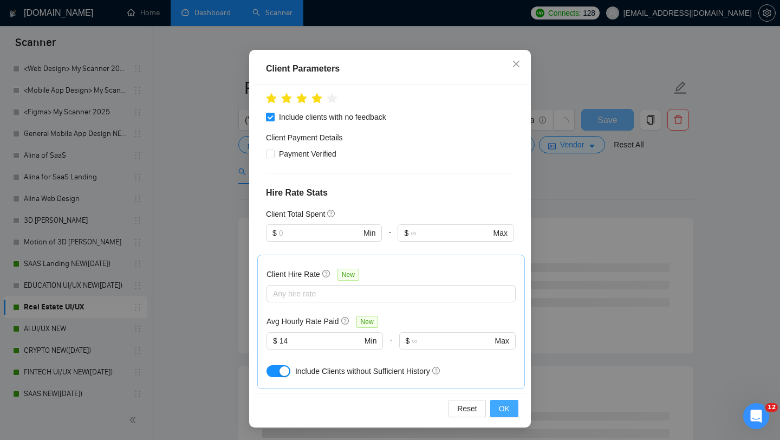
click at [502, 404] on span "OK" at bounding box center [504, 409] width 11 height 12
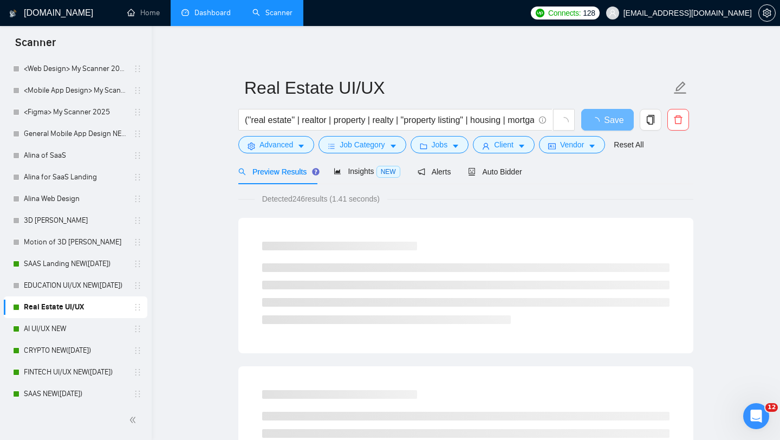
scroll to position [15, 0]
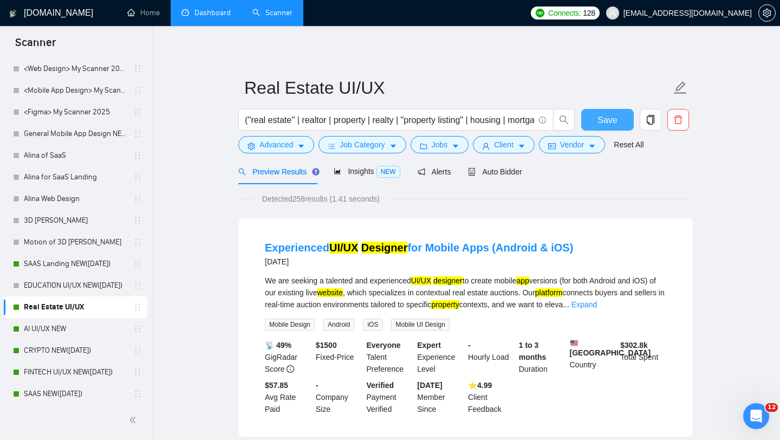
click at [612, 122] on span "Save" at bounding box center [608, 120] width 20 height 14
click at [54, 320] on link "AI UI/UX NEW" at bounding box center [75, 329] width 103 height 22
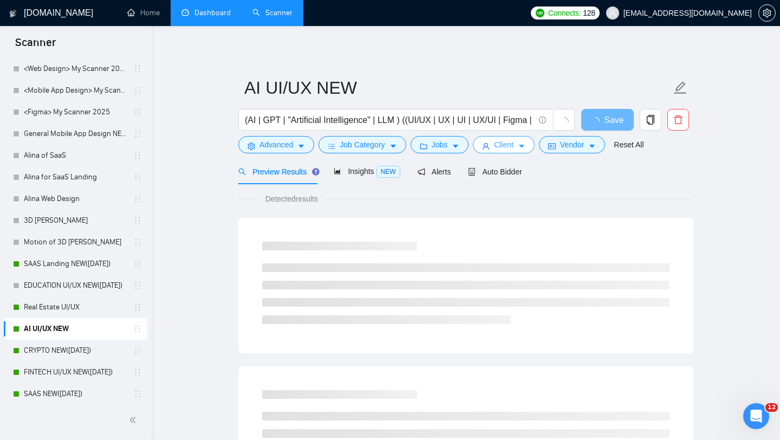
click at [505, 151] on span "Client" at bounding box center [504, 145] width 20 height 12
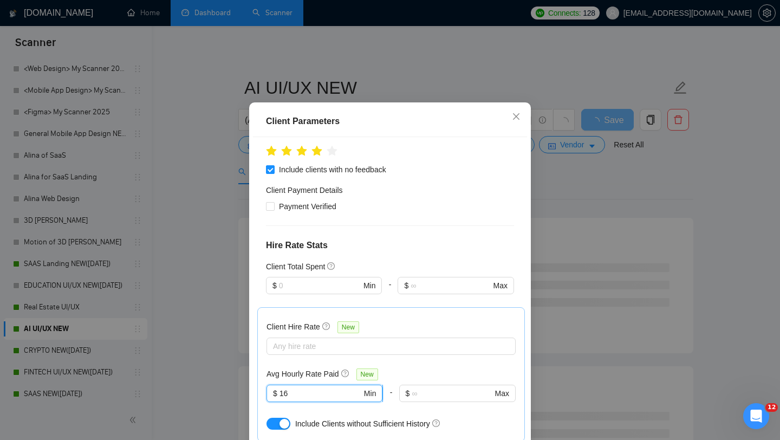
click at [316, 387] on input "16" at bounding box center [321, 393] width 82 height 12
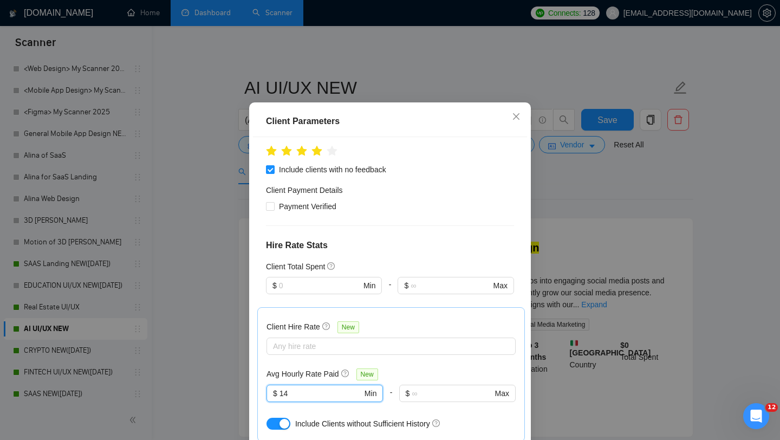
scroll to position [68, 0]
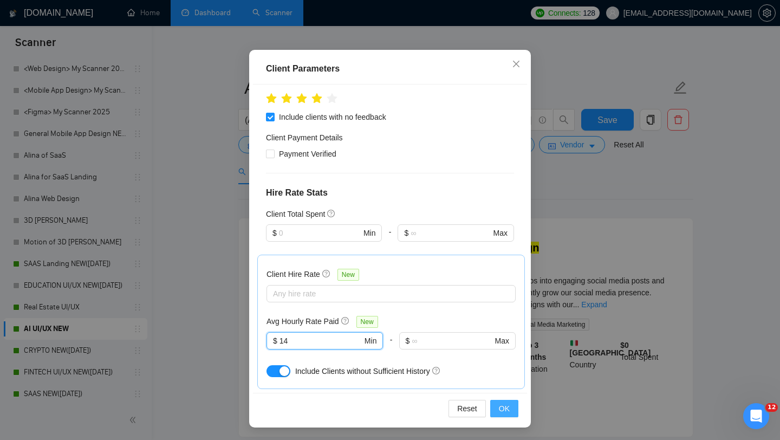
type input "14"
click at [514, 403] on button "OK" at bounding box center [504, 408] width 28 height 17
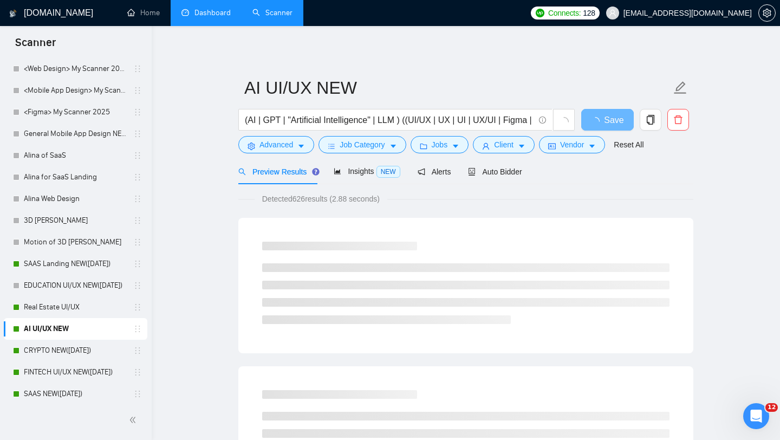
scroll to position [15, 0]
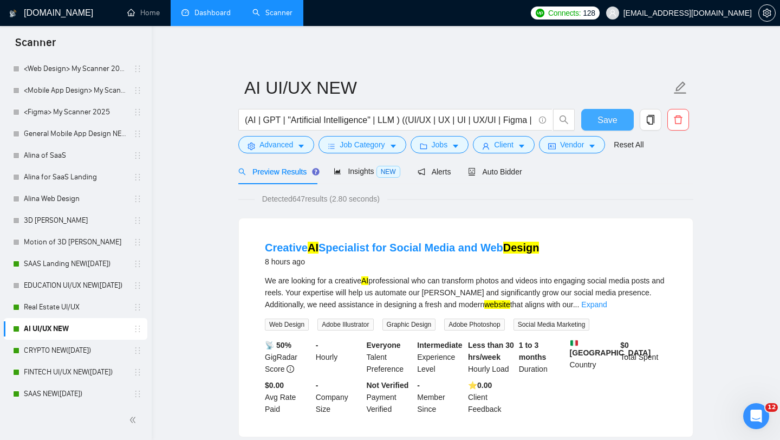
click at [608, 120] on span "Save" at bounding box center [608, 120] width 20 height 14
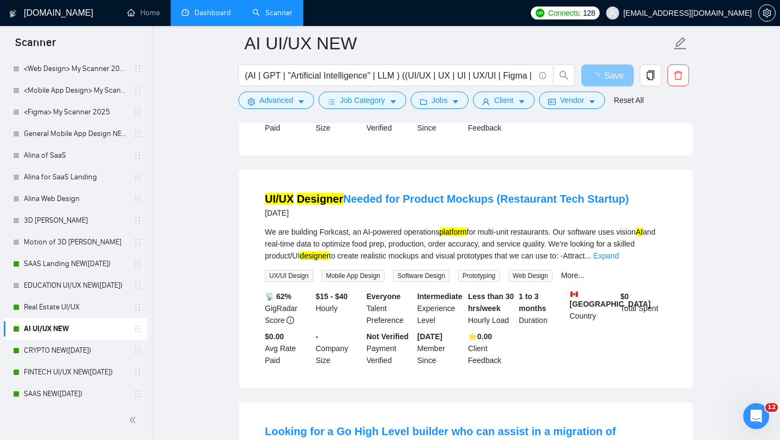
scroll to position [0, 0]
